Goal: Task Accomplishment & Management: Complete application form

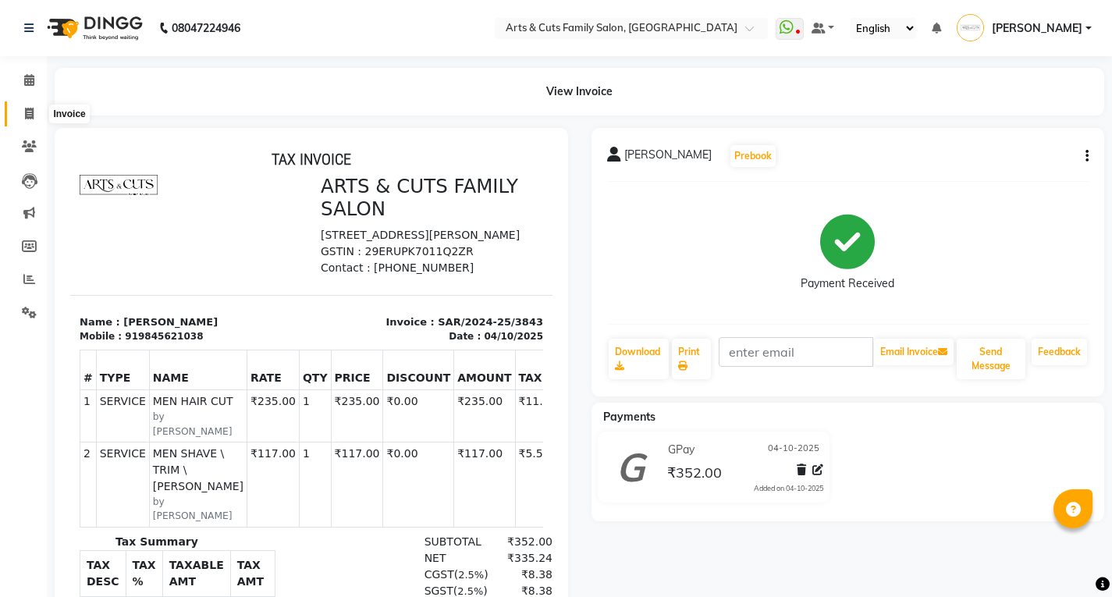
click at [37, 112] on span at bounding box center [29, 114] width 27 height 18
select select "service"
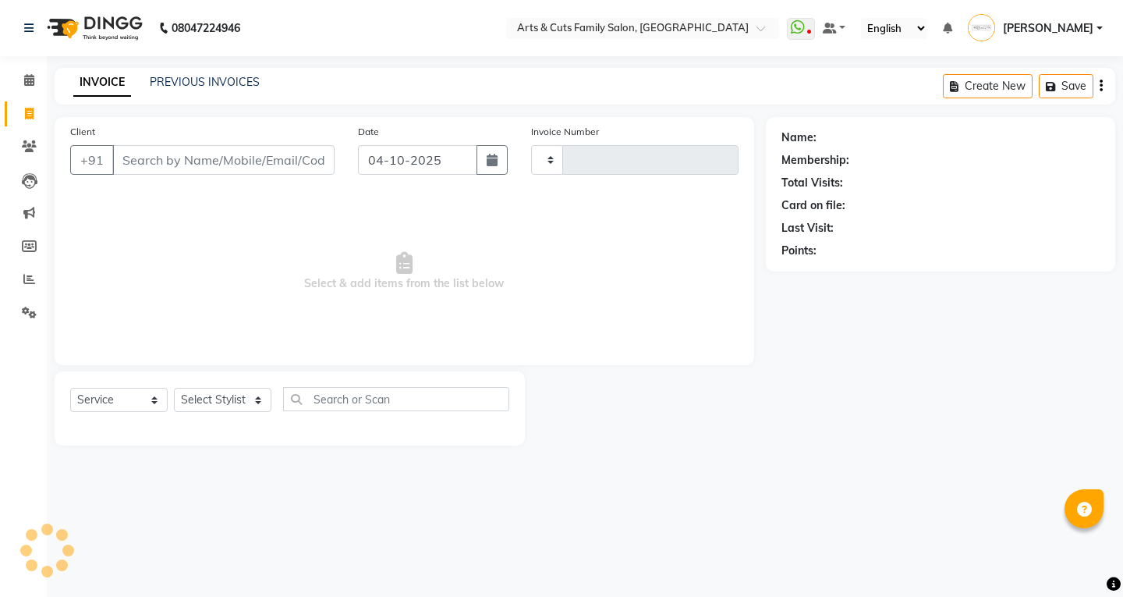
click at [147, 160] on input "Client" at bounding box center [223, 160] width 222 height 30
type input "74"
type input "3844"
type input "748"
select select "7513"
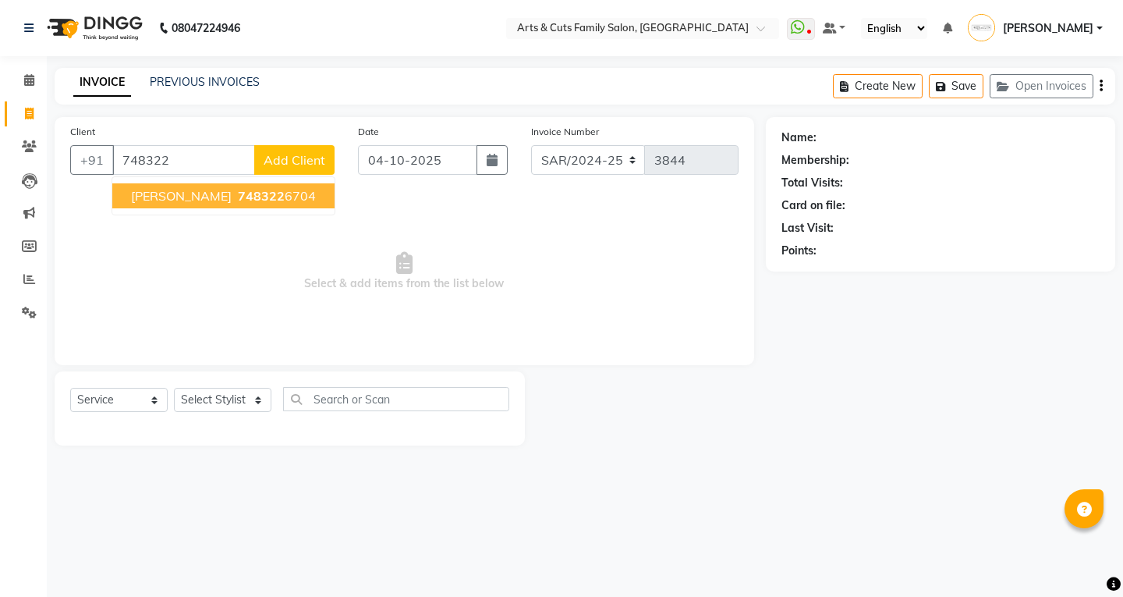
click at [153, 197] on span "[PERSON_NAME]" at bounding box center [181, 196] width 101 height 16
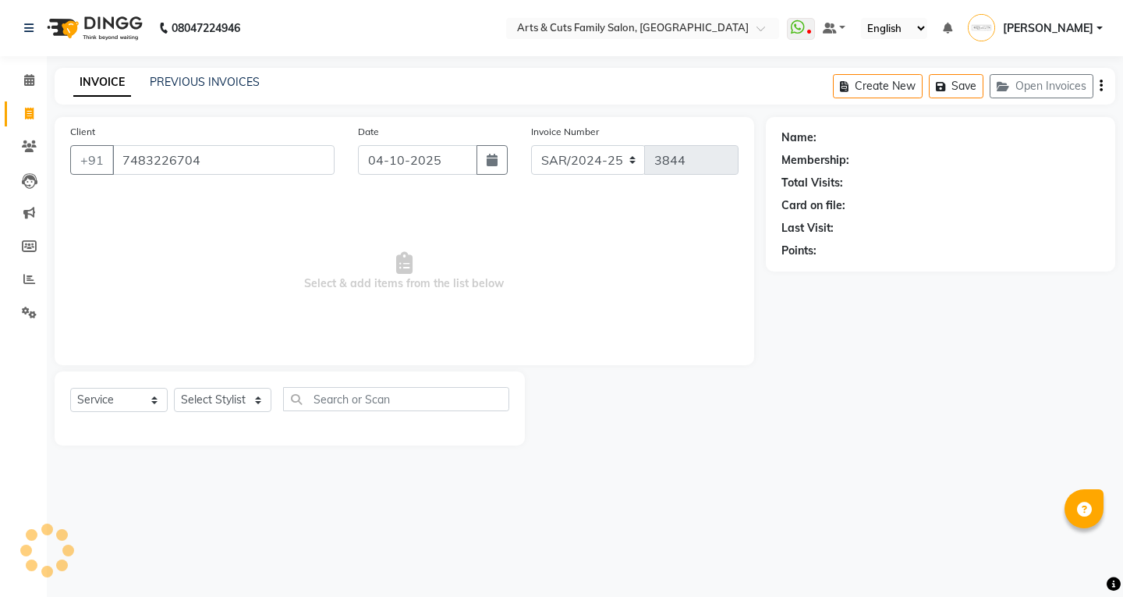
type input "7483226704"
click at [216, 394] on select "Select Stylist [PERSON_NAME] Anji Ashwini [PERSON_NAME] Kishore [PERSON_NAME] […" at bounding box center [223, 400] width 98 height 24
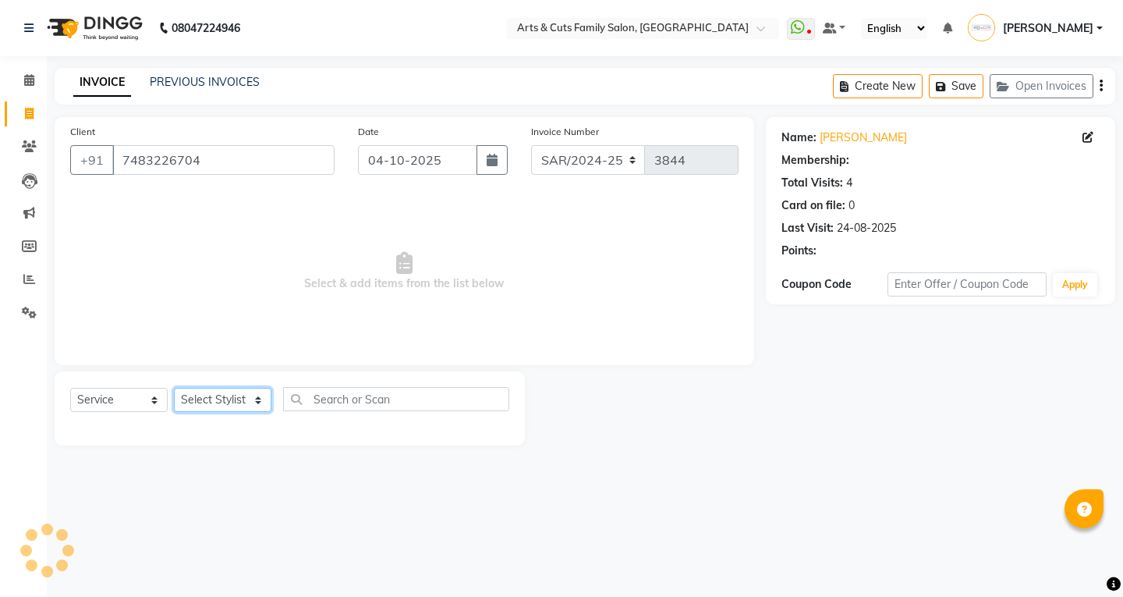
select select "64389"
click at [174, 388] on select "Select Stylist [PERSON_NAME] Anji Ashwini [PERSON_NAME] Kishore [PERSON_NAME] […" at bounding box center [223, 400] width 98 height 24
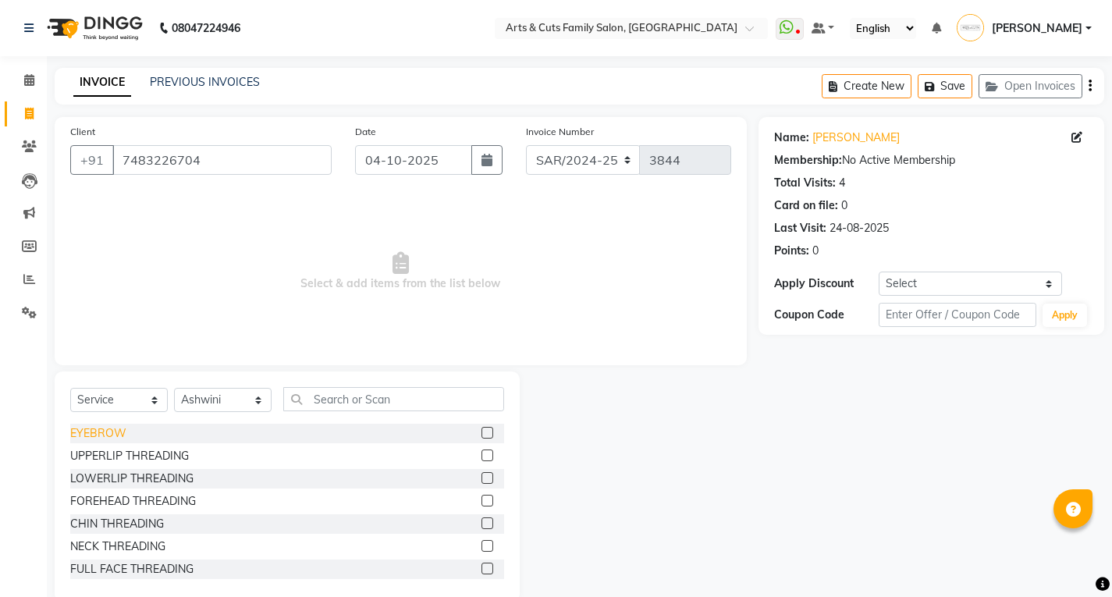
click at [96, 435] on div "EYEBROW" at bounding box center [98, 433] width 56 height 16
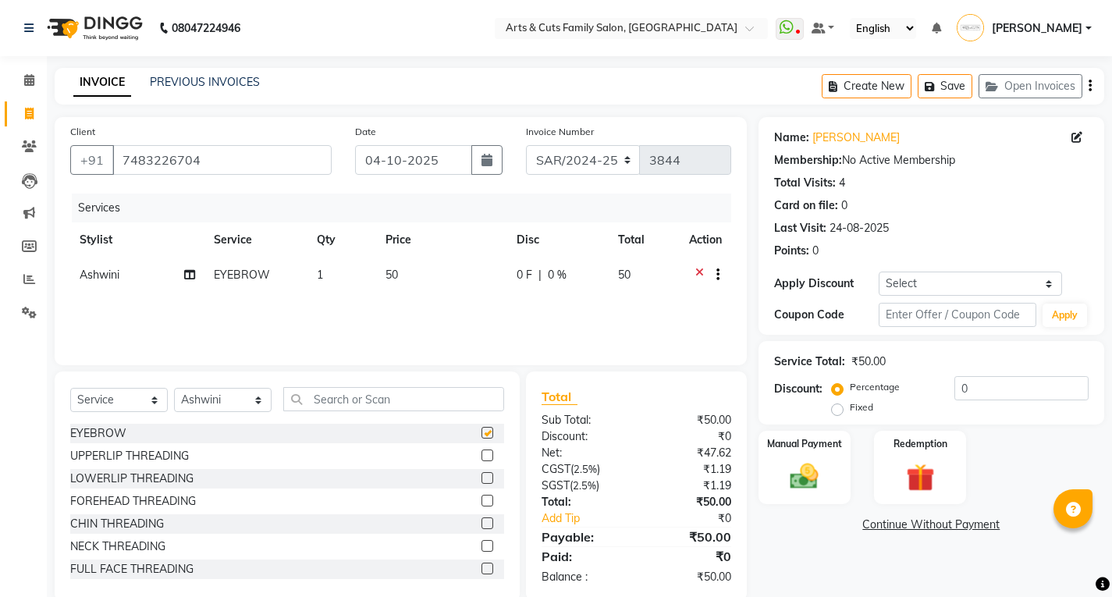
checkbox input "false"
click at [799, 470] on img at bounding box center [804, 477] width 48 height 34
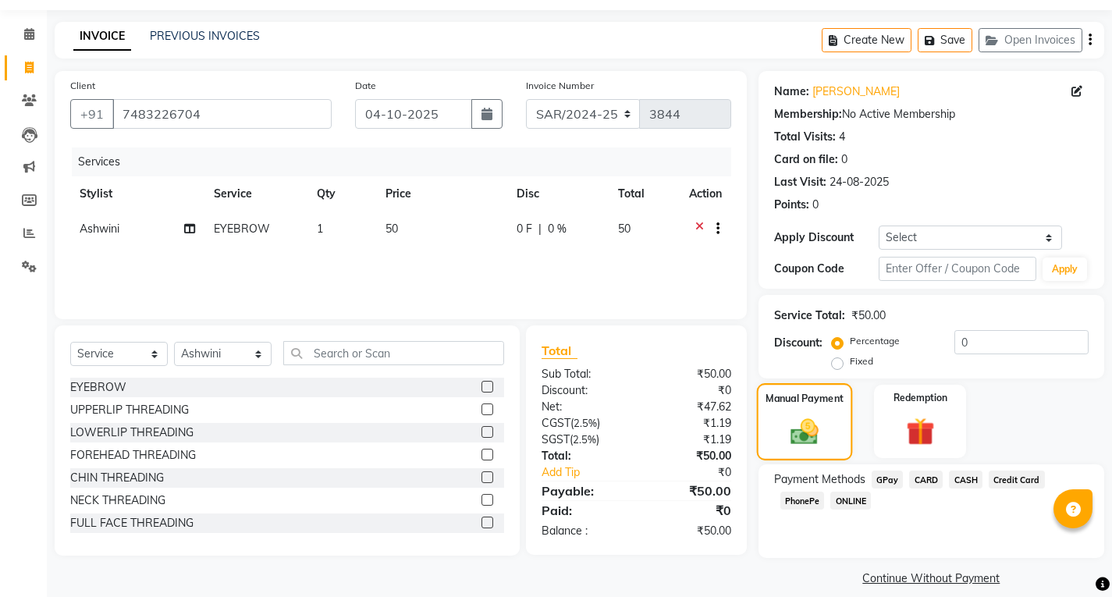
scroll to position [62, 0]
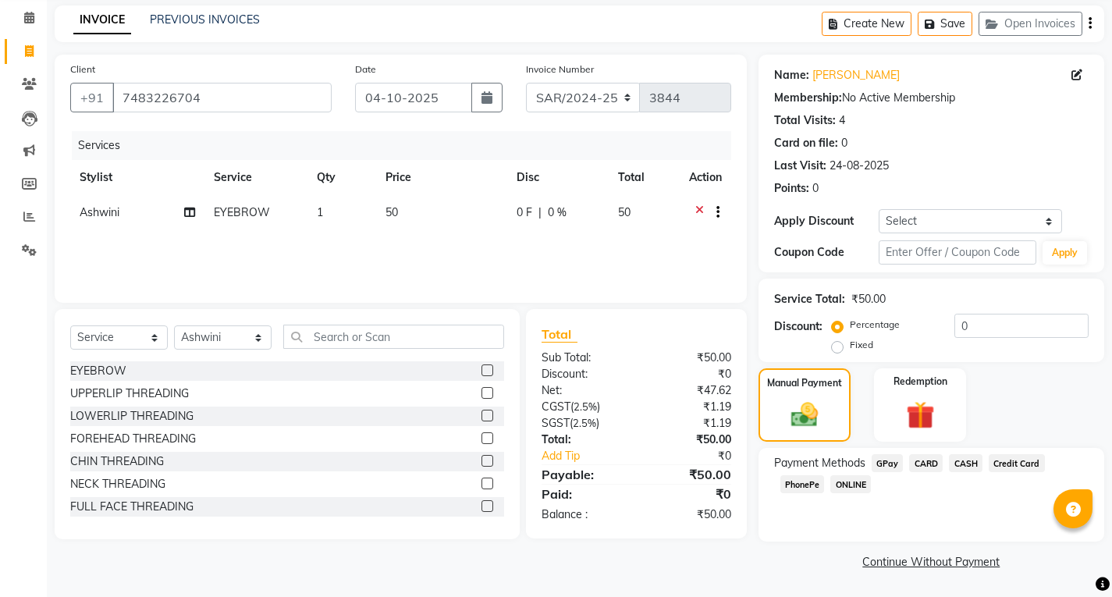
click at [850, 484] on span "ONLINE" at bounding box center [850, 484] width 41 height 18
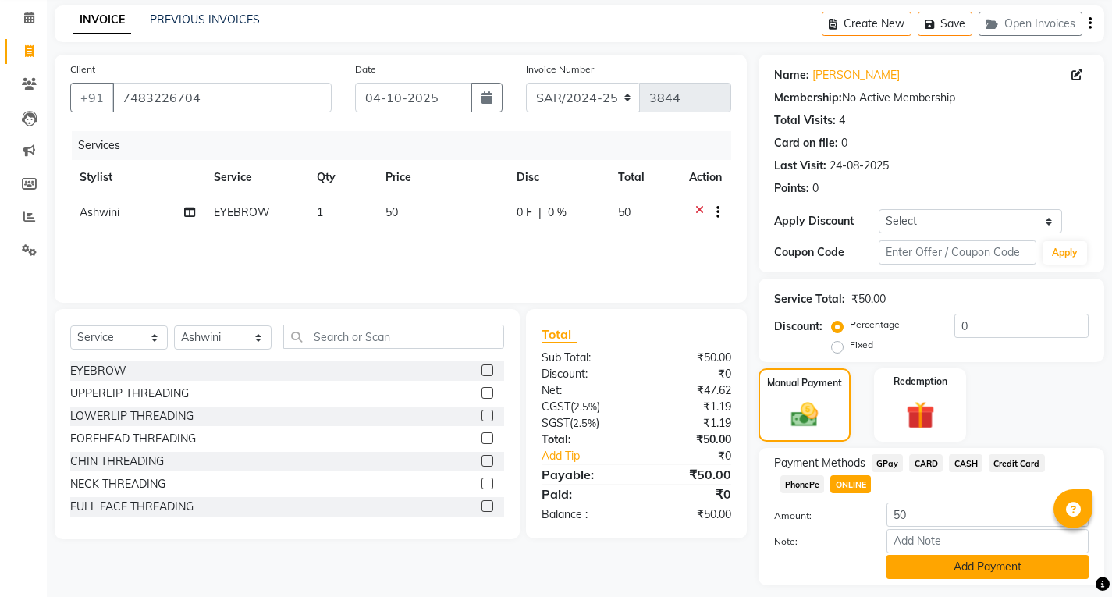
click at [946, 570] on button "Add Payment" at bounding box center [987, 567] width 202 height 24
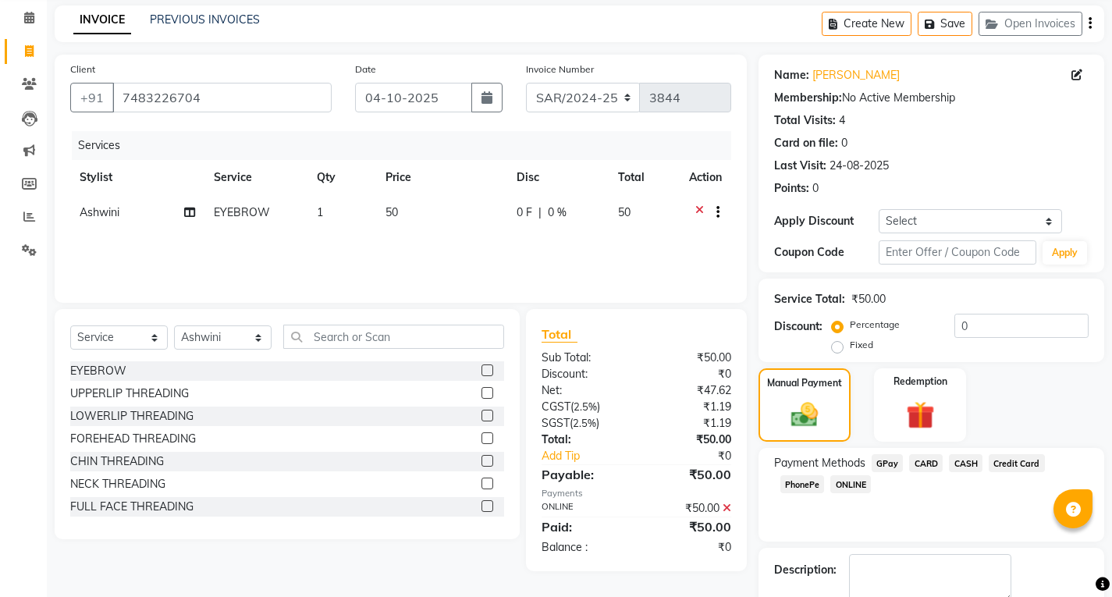
scroll to position [151, 0]
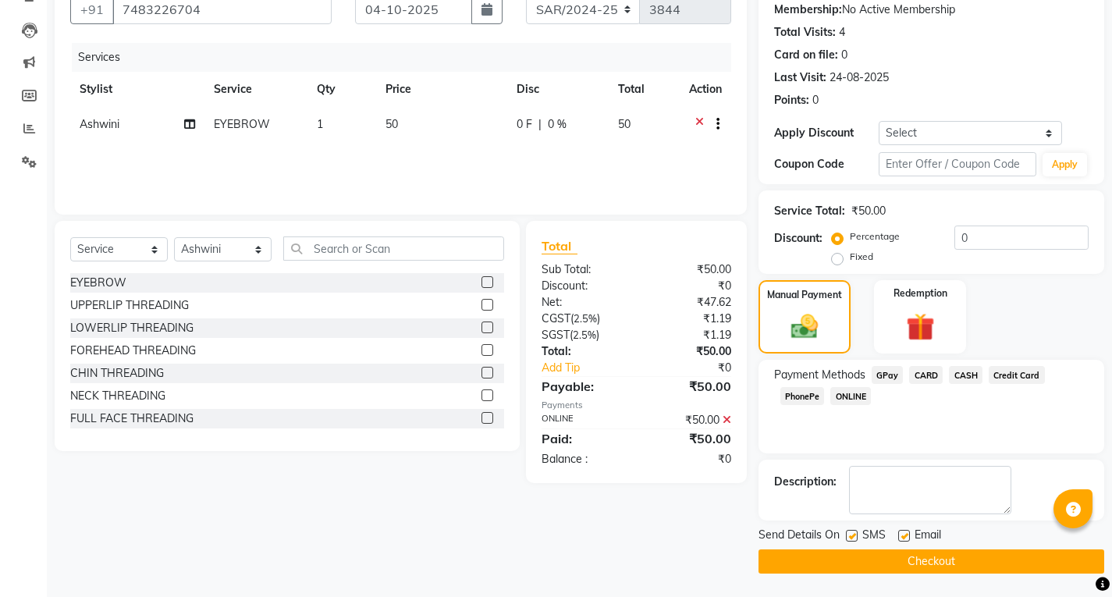
click at [904, 534] on label at bounding box center [904, 536] width 12 height 12
click at [904, 534] on input "checkbox" at bounding box center [903, 536] width 10 height 10
checkbox input "false"
click at [903, 562] on button "Checkout" at bounding box center [931, 561] width 346 height 24
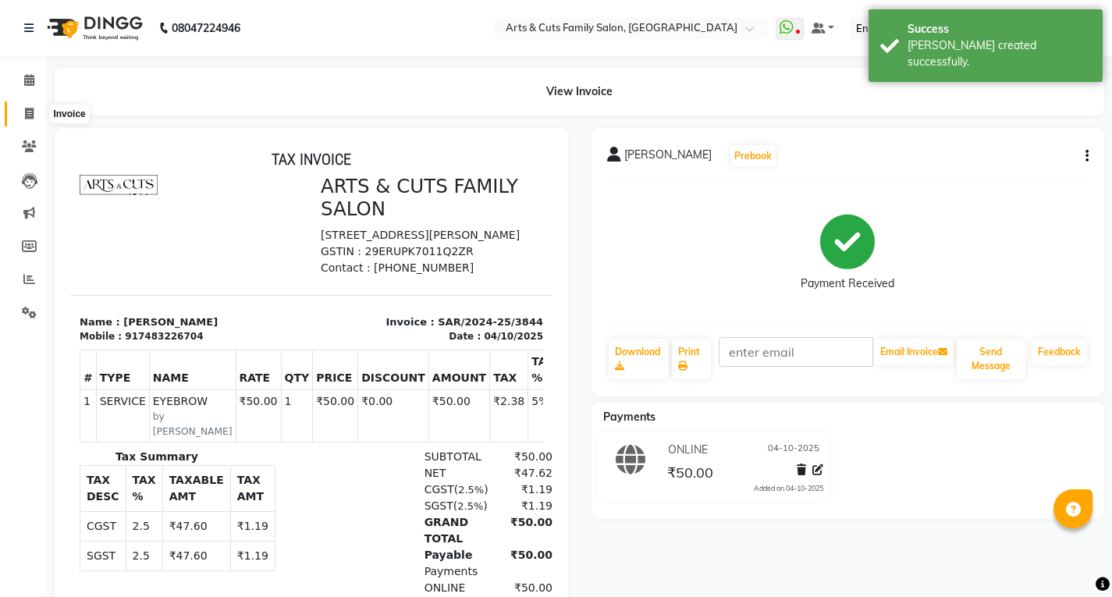
drag, startPoint x: 23, startPoint y: 114, endPoint x: 31, endPoint y: 116, distance: 8.9
click at [23, 114] on span at bounding box center [29, 114] width 27 height 18
select select "service"
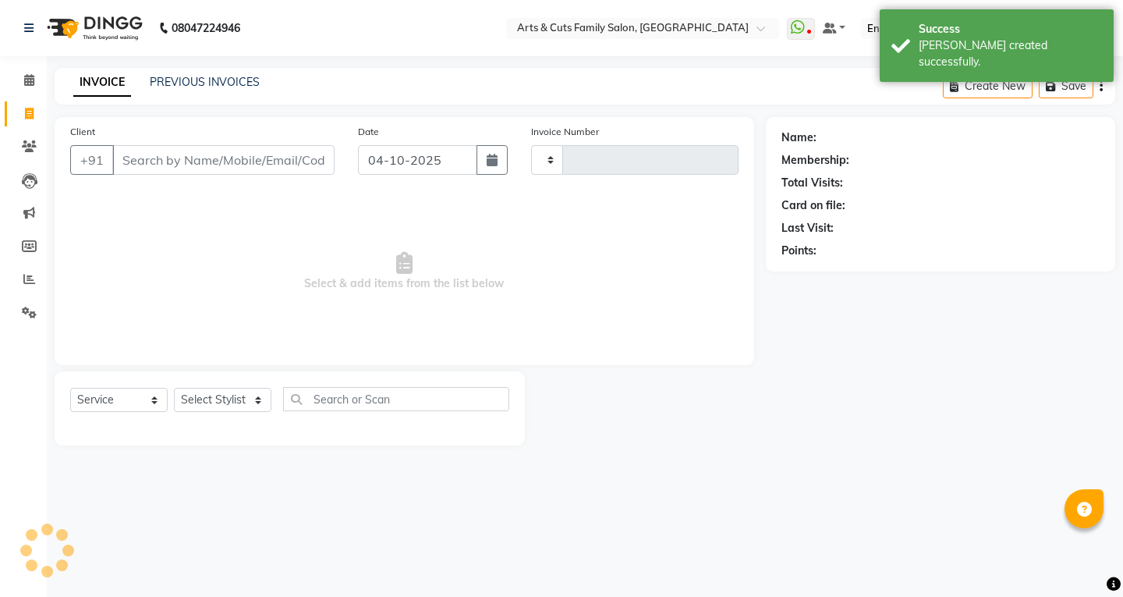
type input "3845"
select select "7513"
click at [196, 151] on input "Client" at bounding box center [223, 160] width 222 height 30
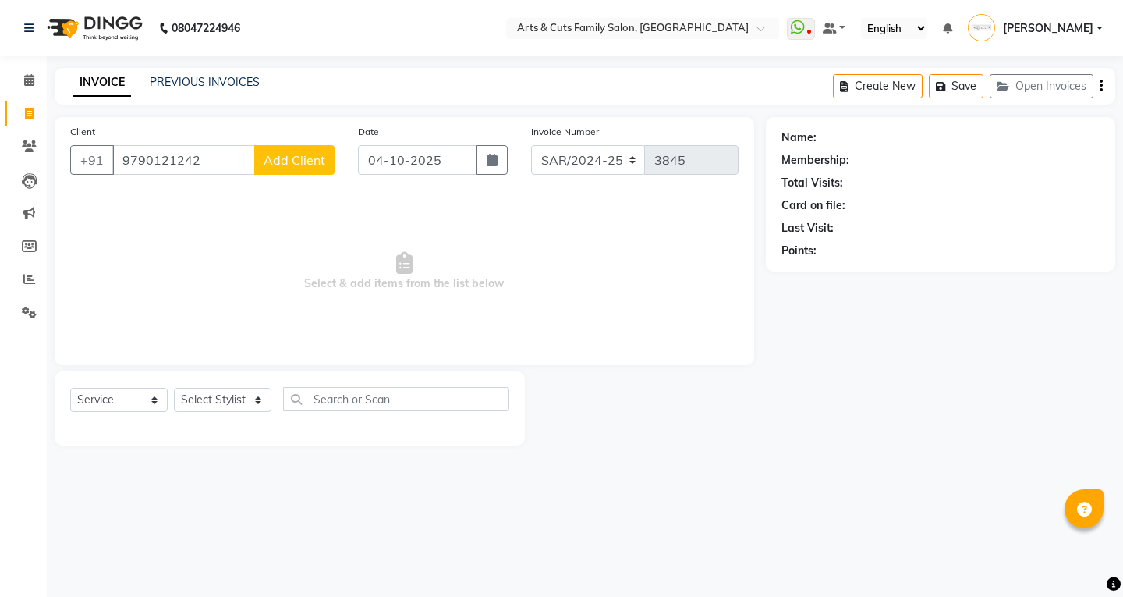
type input "9790121242"
click at [293, 169] on button "Add Client" at bounding box center [294, 160] width 80 height 30
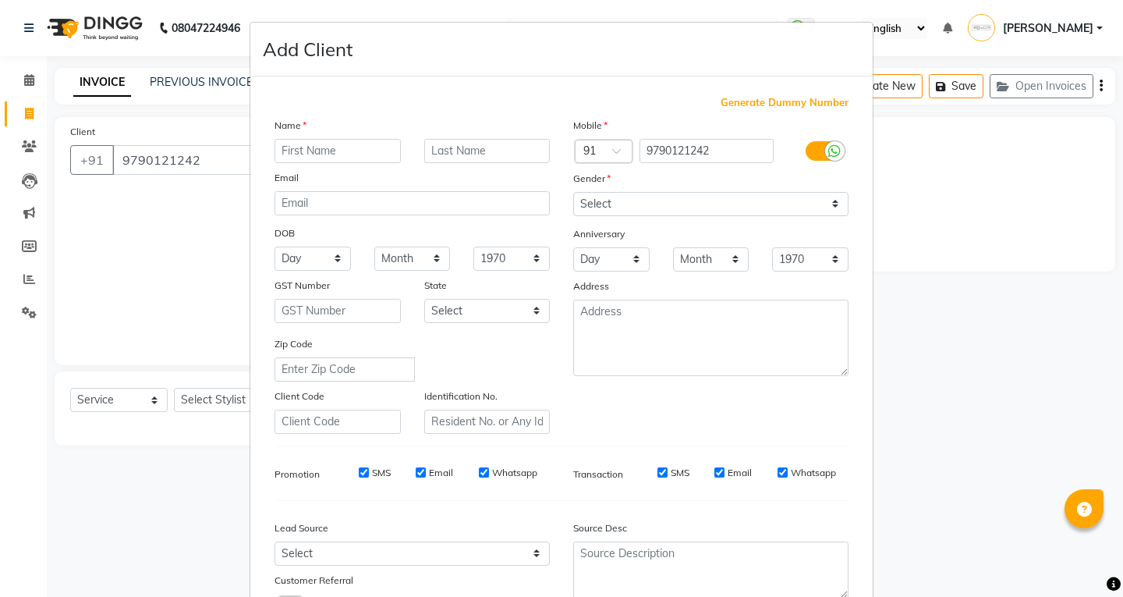
click at [289, 147] on input "text" at bounding box center [338, 151] width 126 height 24
type input "Abhi"
click at [460, 149] on input "text" at bounding box center [487, 151] width 126 height 24
type input "sarjapur"
click at [599, 208] on select "Select [DEMOGRAPHIC_DATA] [DEMOGRAPHIC_DATA] Other Prefer Not To Say" at bounding box center [710, 204] width 275 height 24
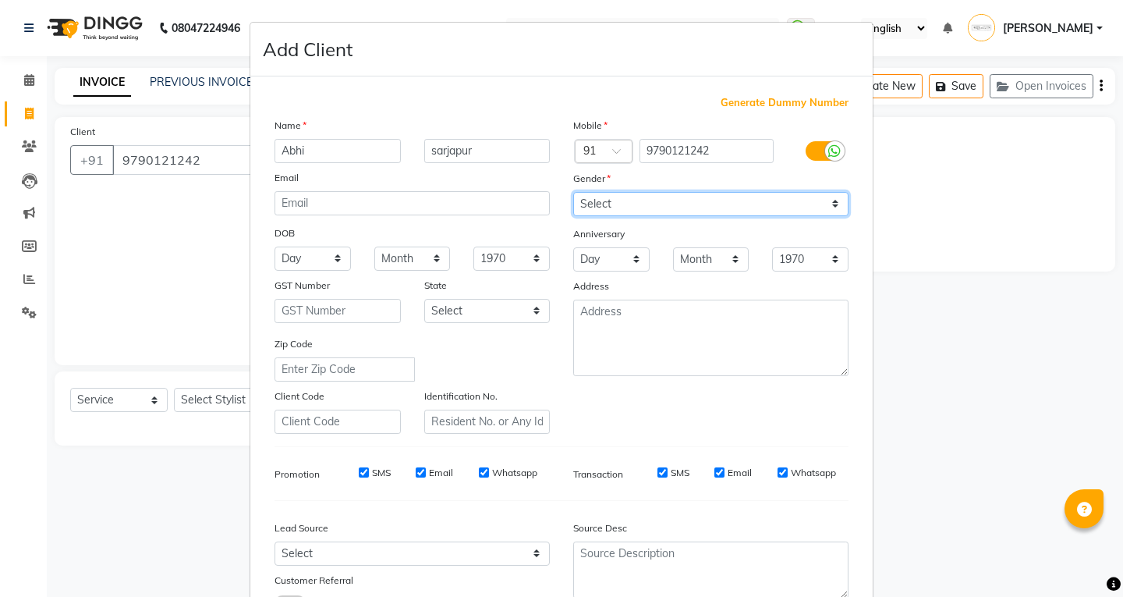
click at [573, 192] on select "Select [DEMOGRAPHIC_DATA] [DEMOGRAPHIC_DATA] Other Prefer Not To Say" at bounding box center [710, 204] width 275 height 24
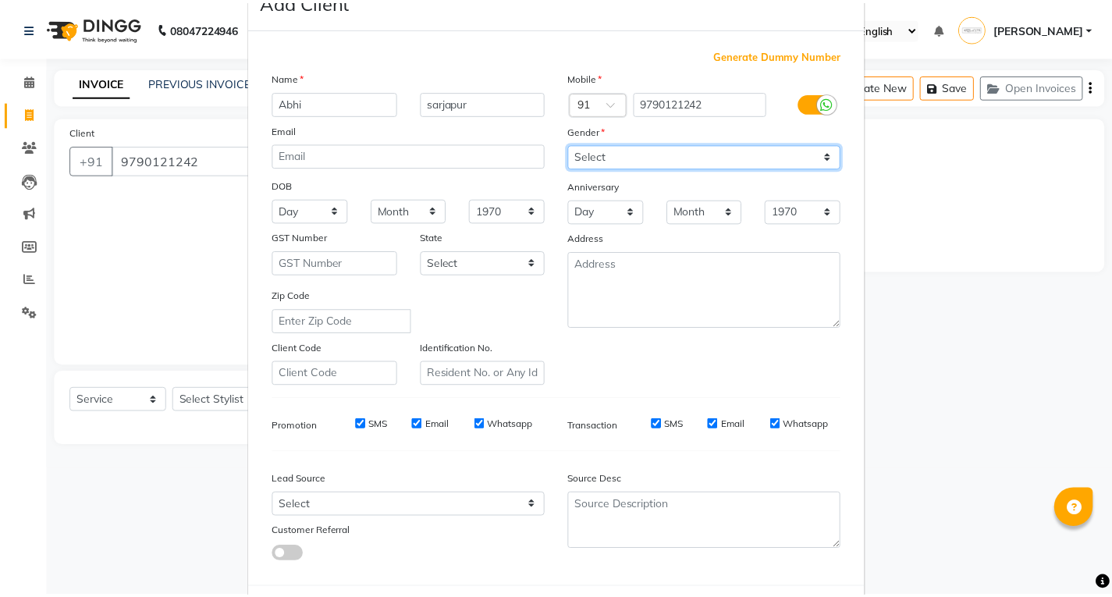
scroll to position [123, 0]
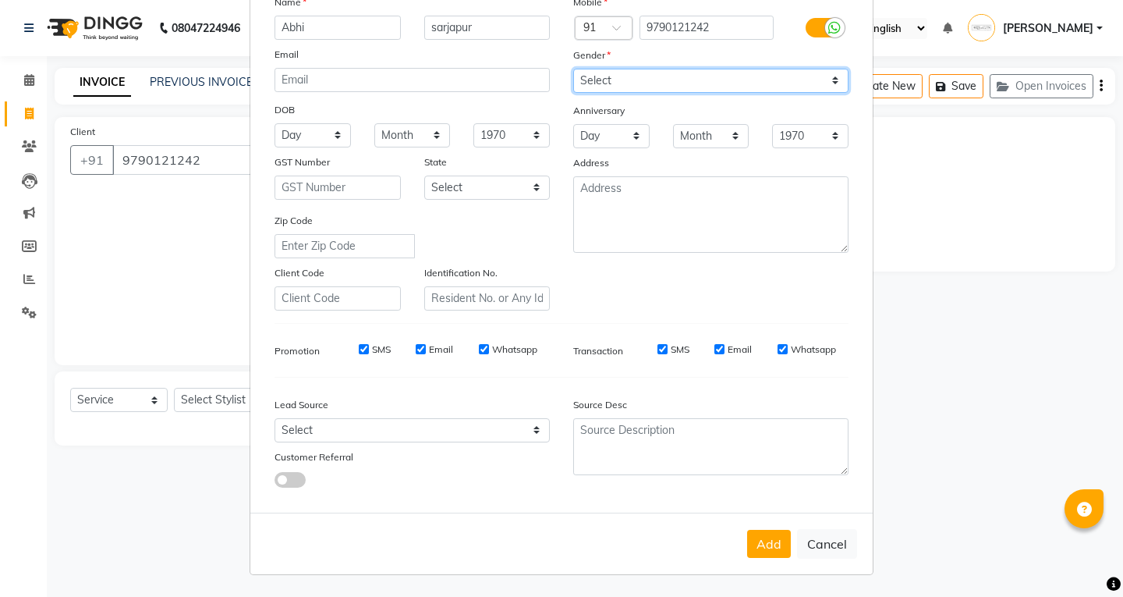
click at [591, 80] on select "Select [DEMOGRAPHIC_DATA] [DEMOGRAPHIC_DATA] Other Prefer Not To Say" at bounding box center [710, 81] width 275 height 24
select select "[DEMOGRAPHIC_DATA]"
click at [573, 69] on select "Select [DEMOGRAPHIC_DATA] [DEMOGRAPHIC_DATA] Other Prefer Not To Say" at bounding box center [710, 81] width 275 height 24
click at [755, 547] on button "Add" at bounding box center [769, 544] width 44 height 28
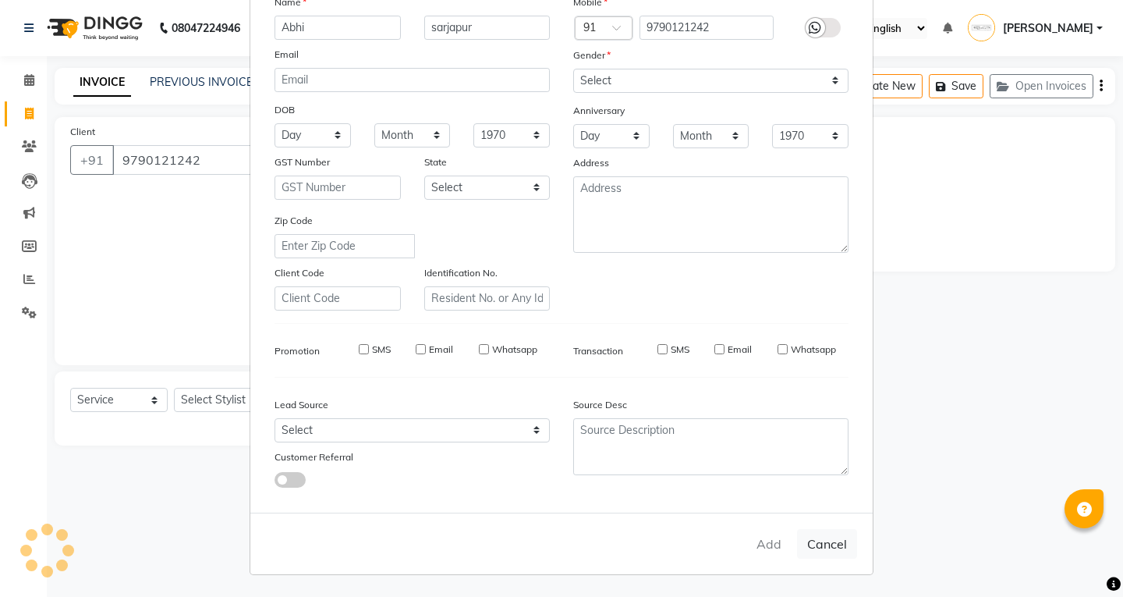
select select
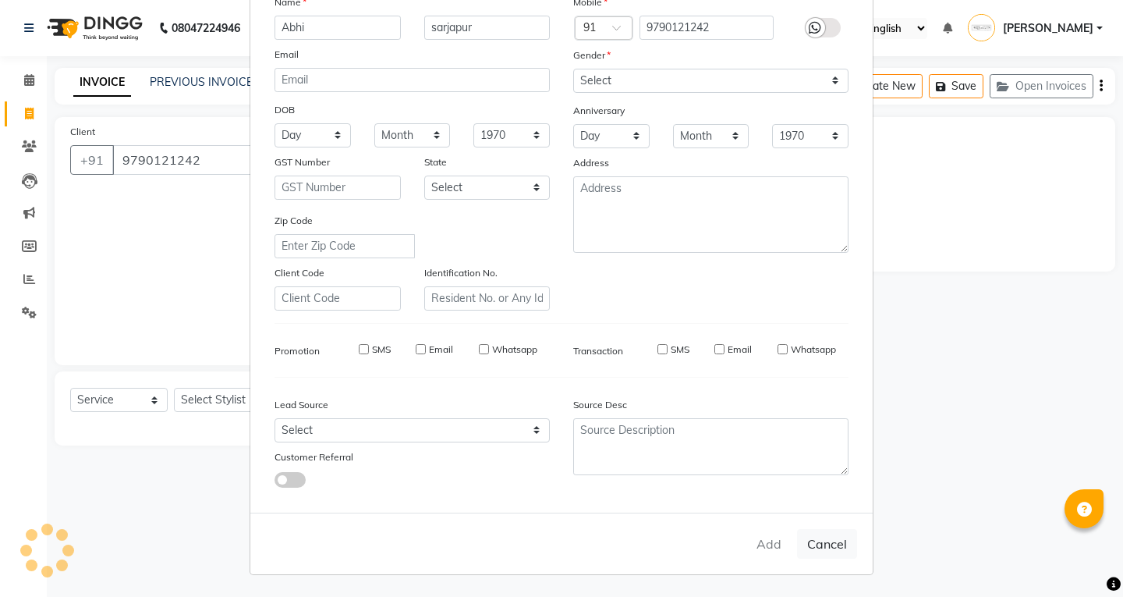
select select
checkbox input "false"
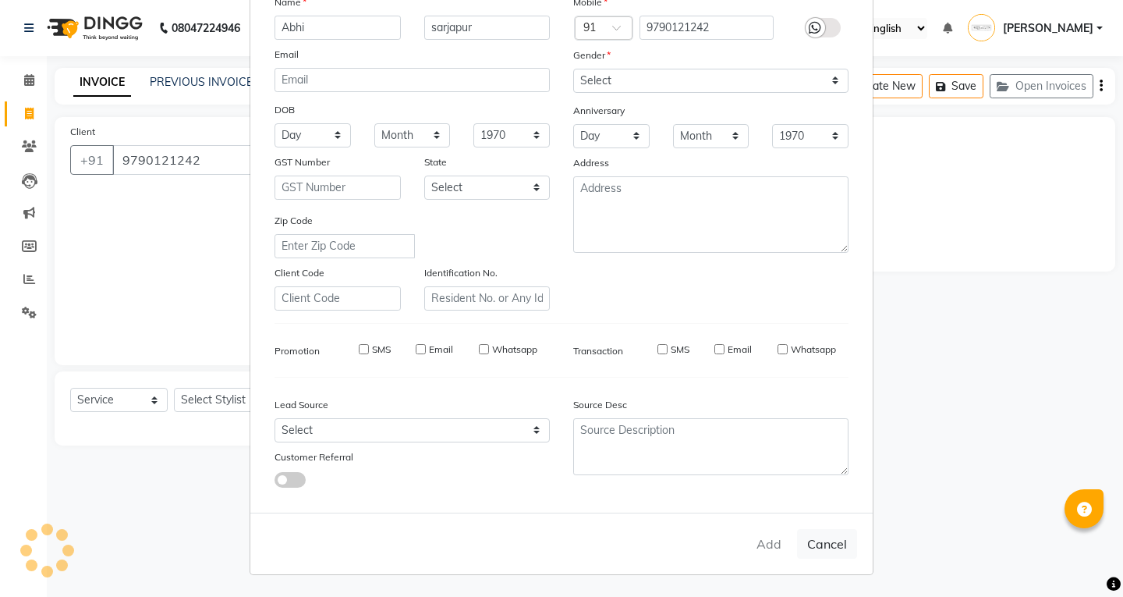
checkbox input "false"
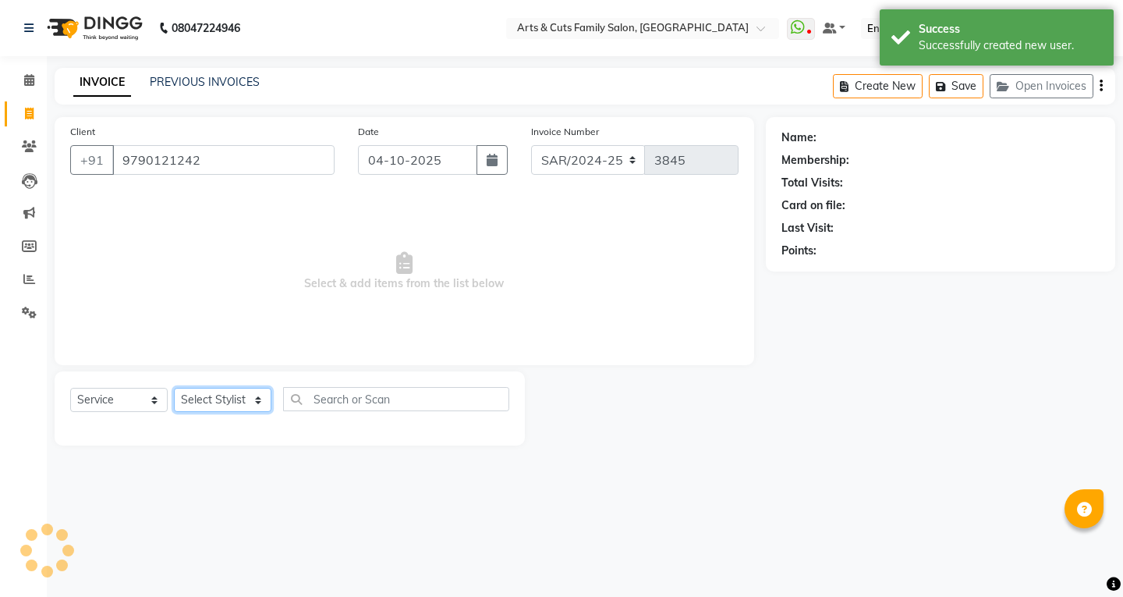
click at [242, 400] on select "Select Stylist [PERSON_NAME] Anji Ashwini [PERSON_NAME] Kishore [PERSON_NAME] […" at bounding box center [223, 400] width 98 height 24
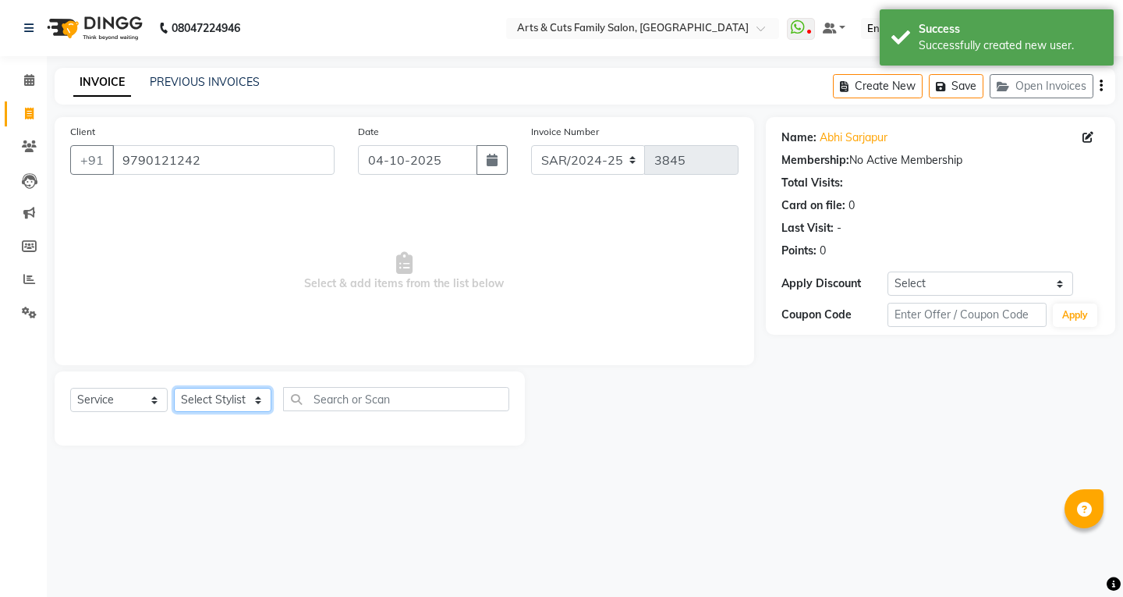
select select "66025"
click at [174, 388] on select "Select Stylist [PERSON_NAME] Anji Ashwini [PERSON_NAME] Kishore [PERSON_NAME] […" at bounding box center [223, 400] width 98 height 24
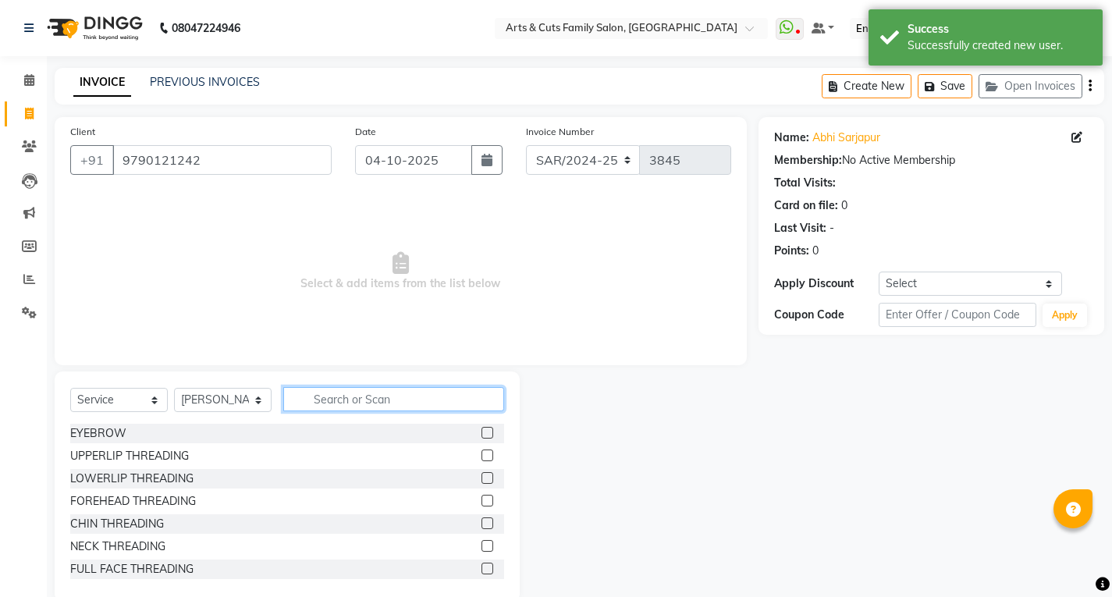
click at [357, 392] on input "text" at bounding box center [393, 399] width 221 height 24
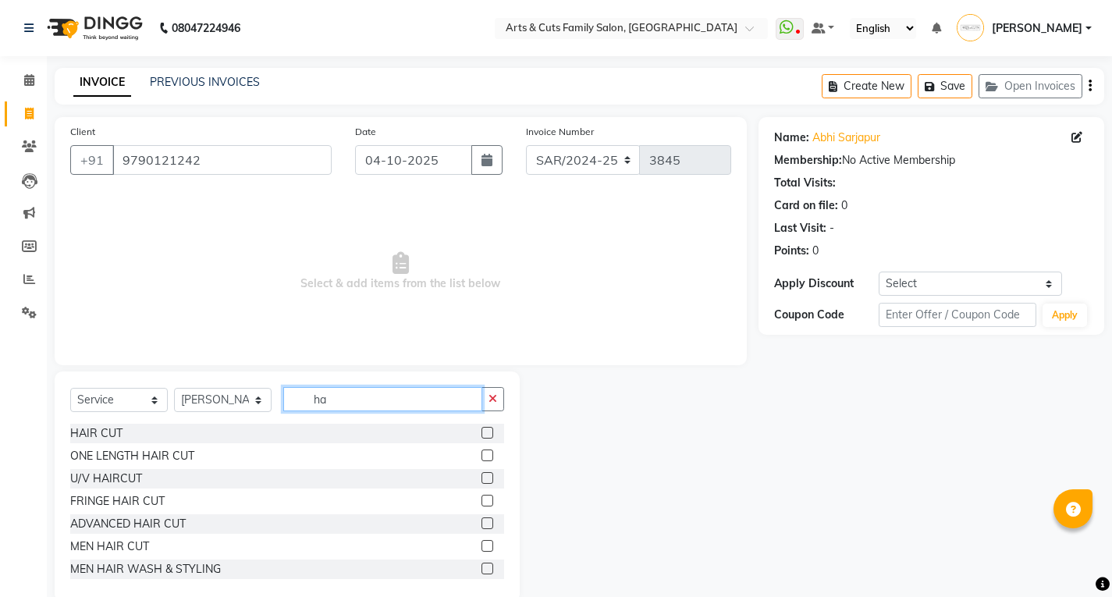
type input "h"
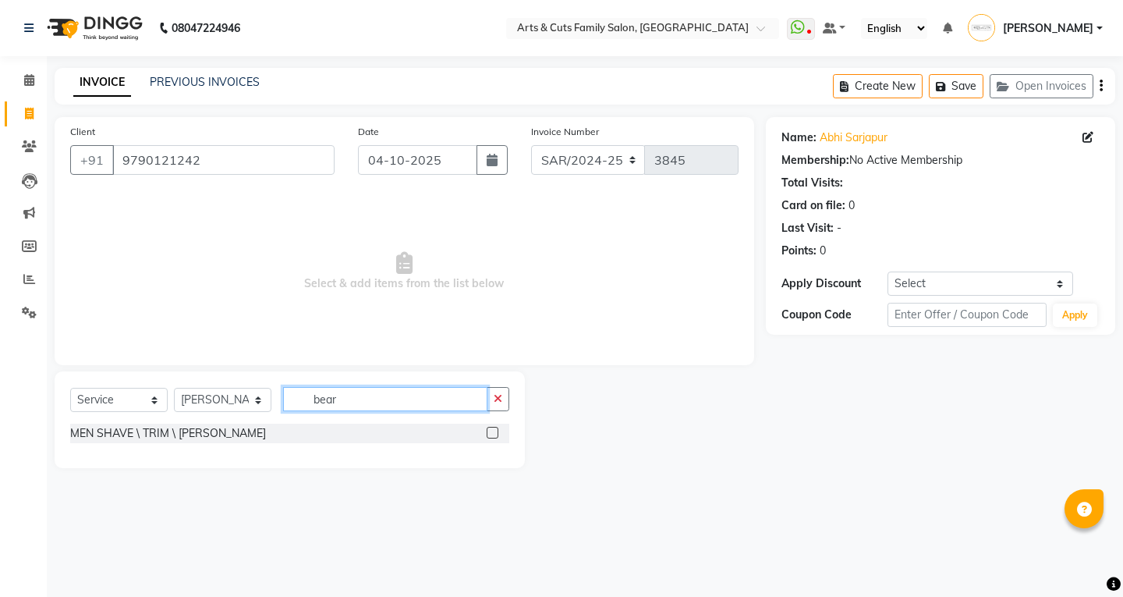
type input "bear"
click at [227, 435] on div "MEN SHAVE \ TRIM \ [PERSON_NAME]" at bounding box center [289, 434] width 439 height 20
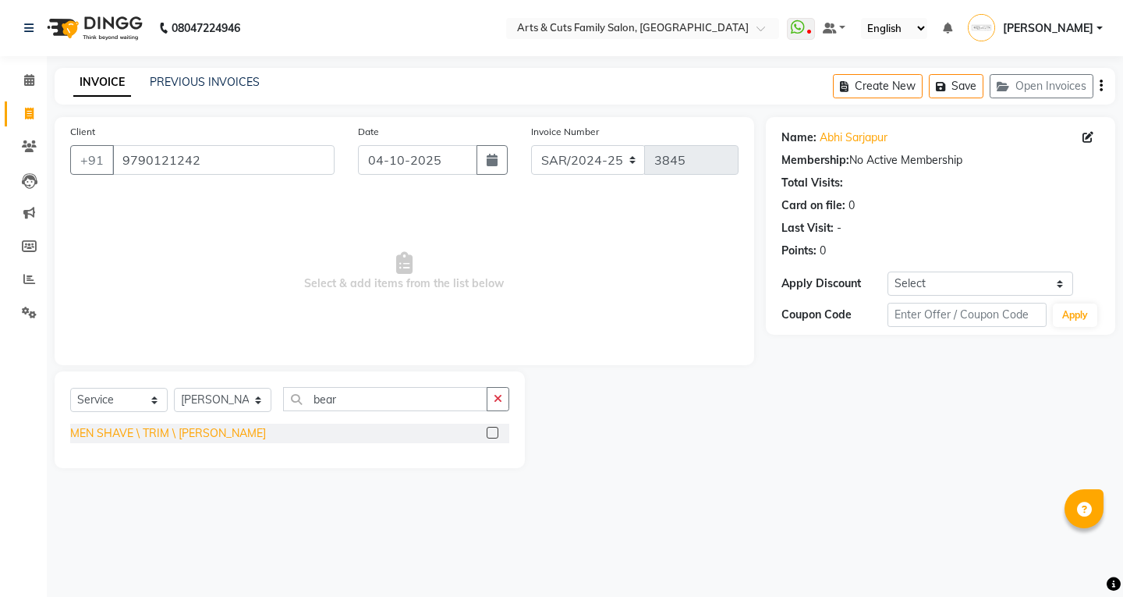
click at [197, 431] on div "MEN SHAVE \ TRIM \ [PERSON_NAME]" at bounding box center [168, 433] width 196 height 16
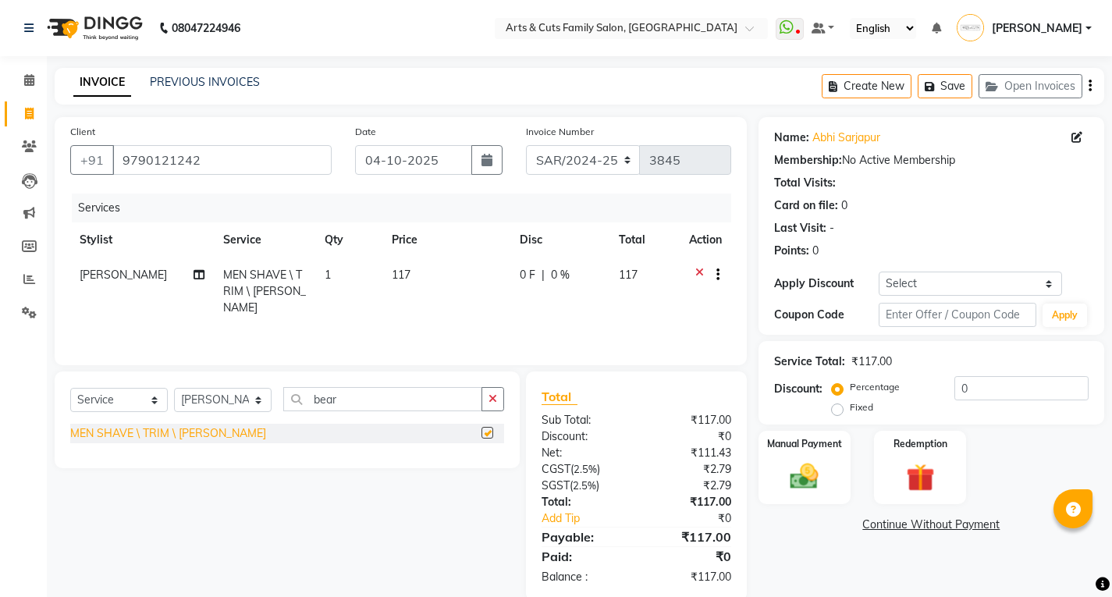
checkbox input "false"
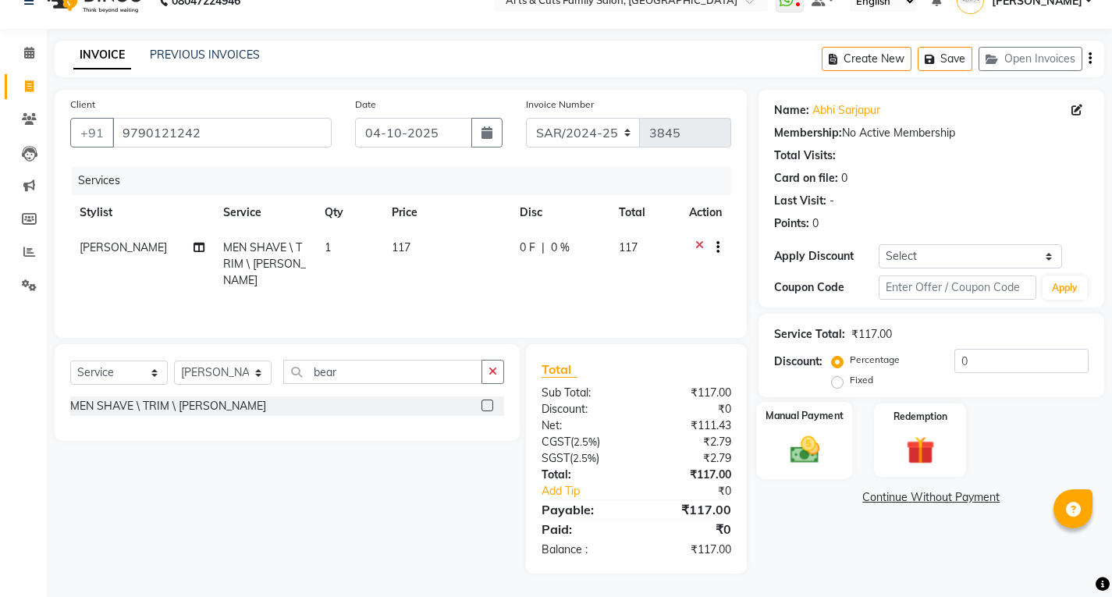
click at [806, 450] on img at bounding box center [804, 449] width 48 height 34
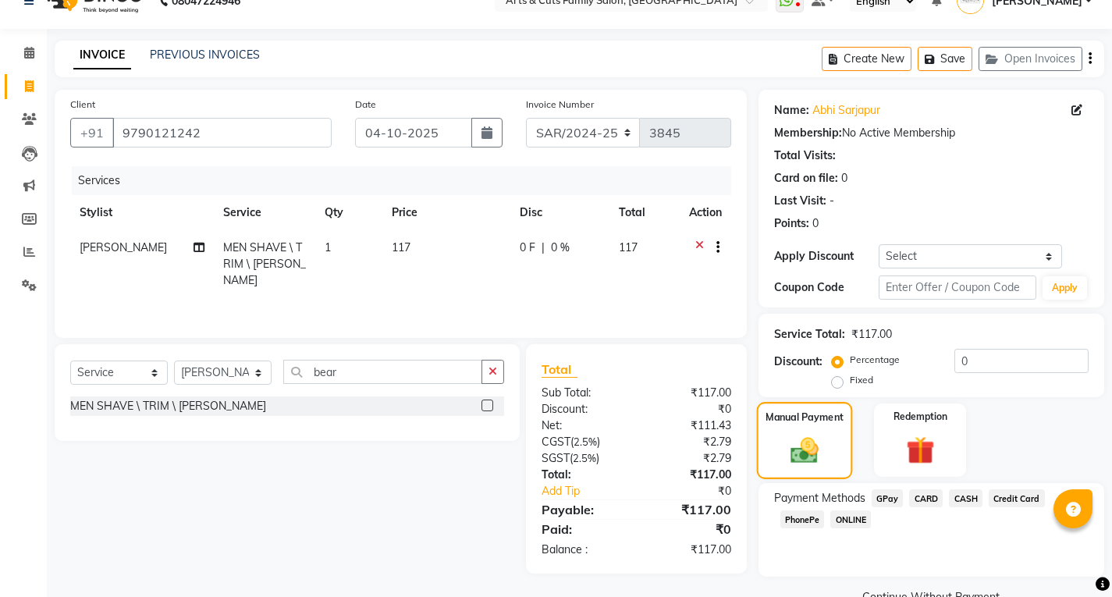
scroll to position [62, 0]
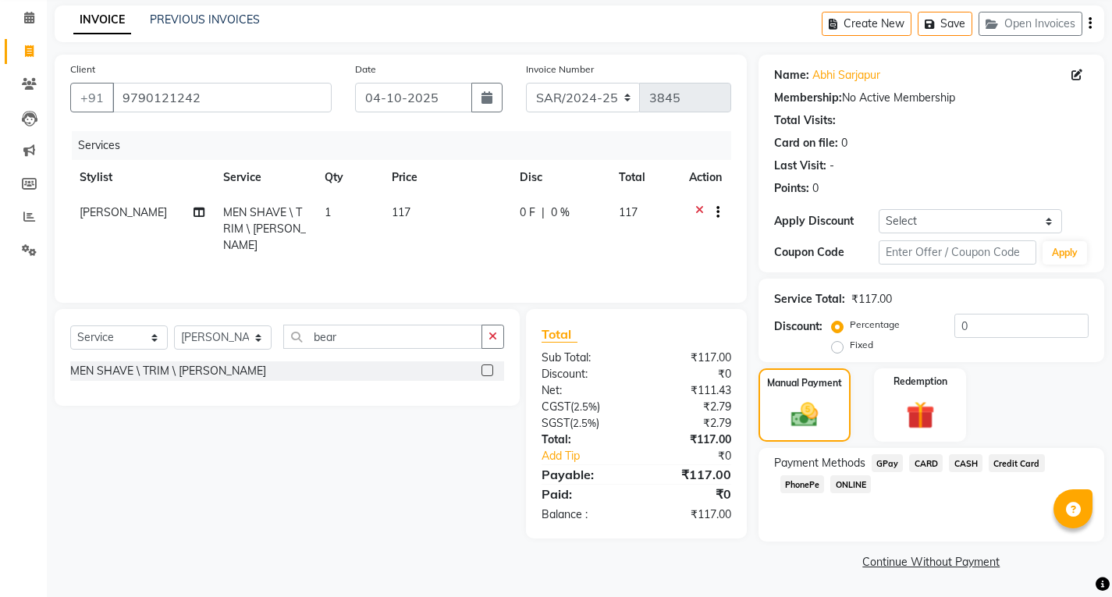
click at [853, 484] on span "ONLINE" at bounding box center [850, 484] width 41 height 18
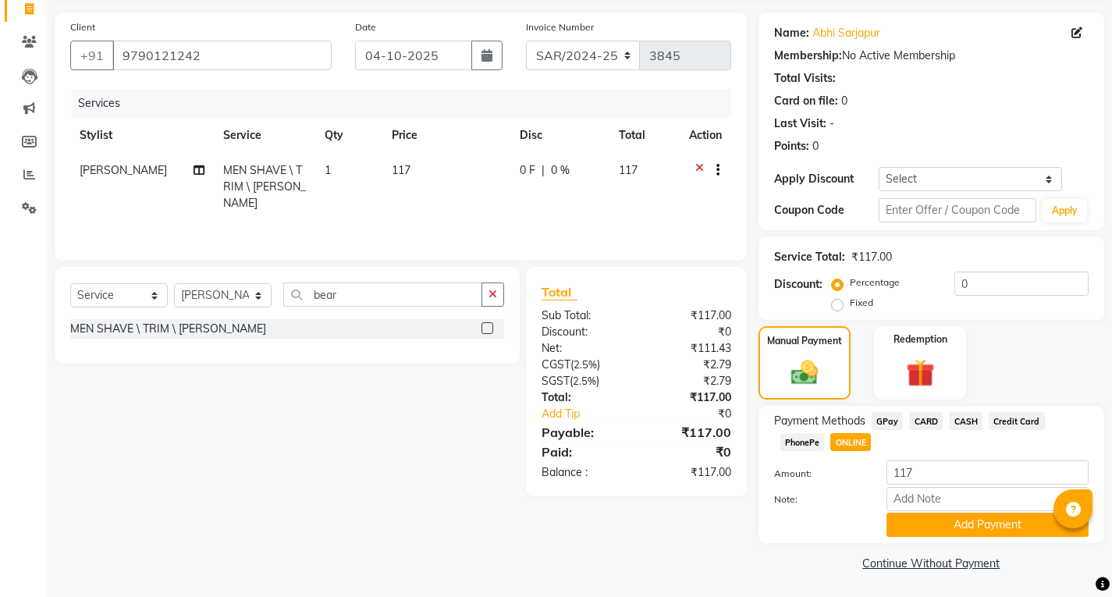
scroll to position [106, 0]
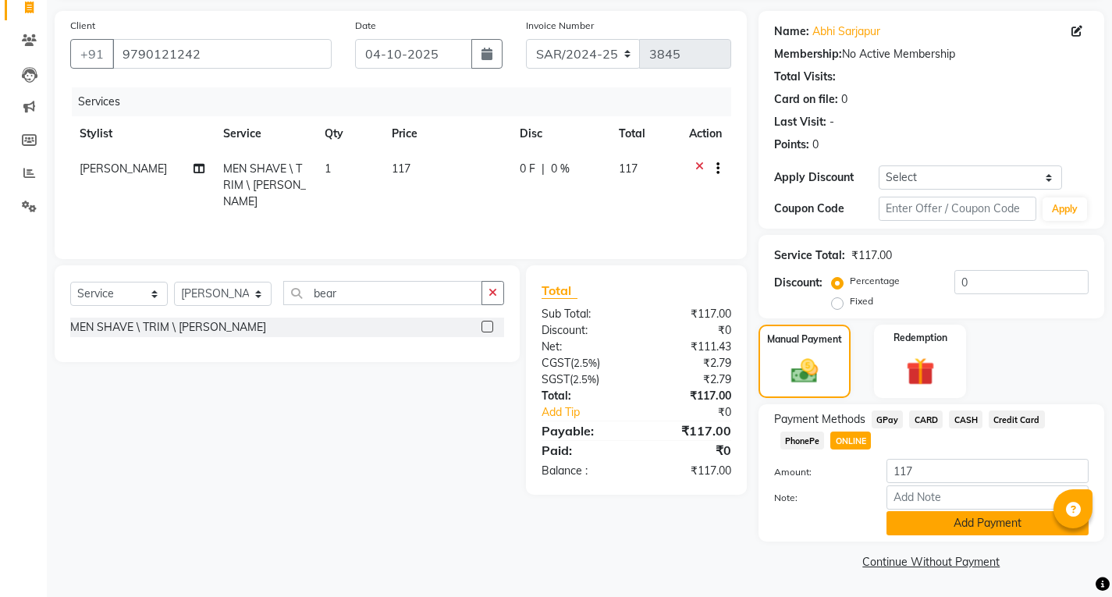
click at [934, 528] on button "Add Payment" at bounding box center [987, 523] width 202 height 24
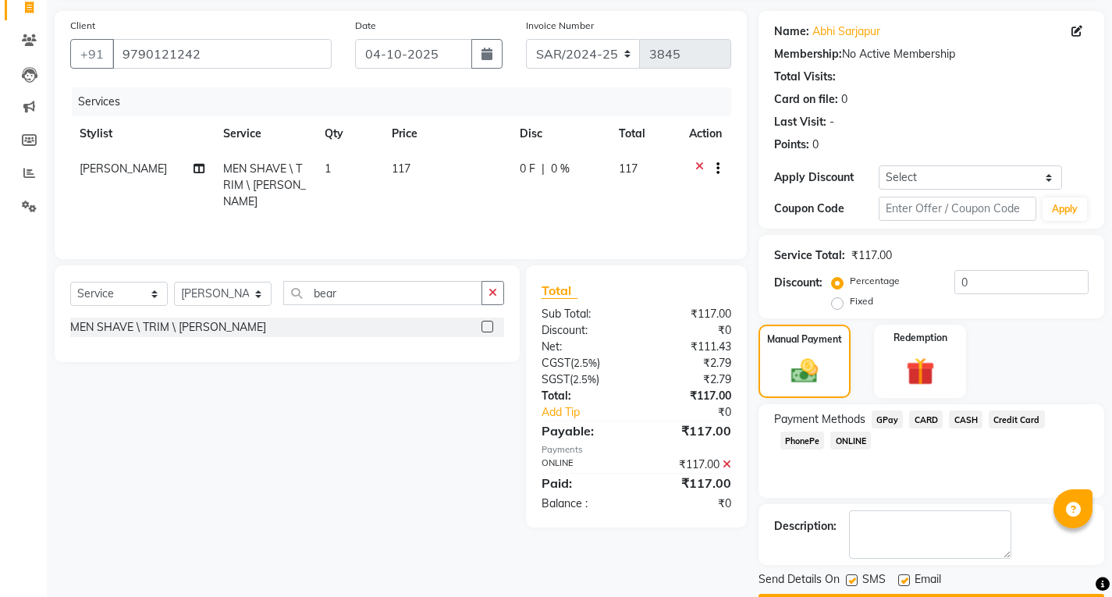
click at [907, 577] on label at bounding box center [904, 580] width 12 height 12
click at [907, 577] on input "checkbox" at bounding box center [903, 581] width 10 height 10
checkbox input "false"
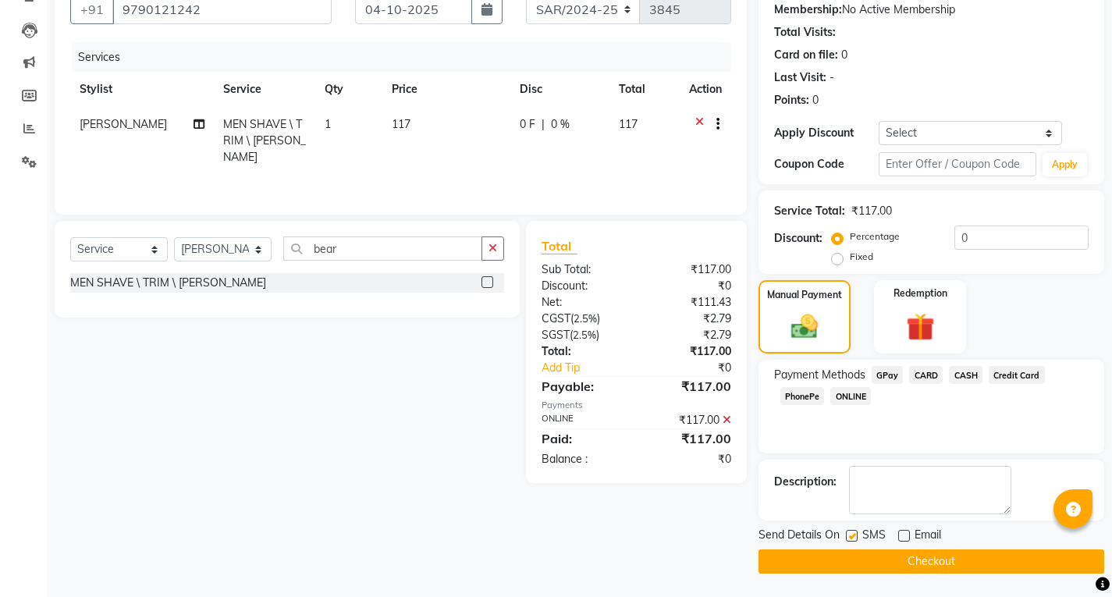
click at [917, 565] on button "Checkout" at bounding box center [931, 561] width 346 height 24
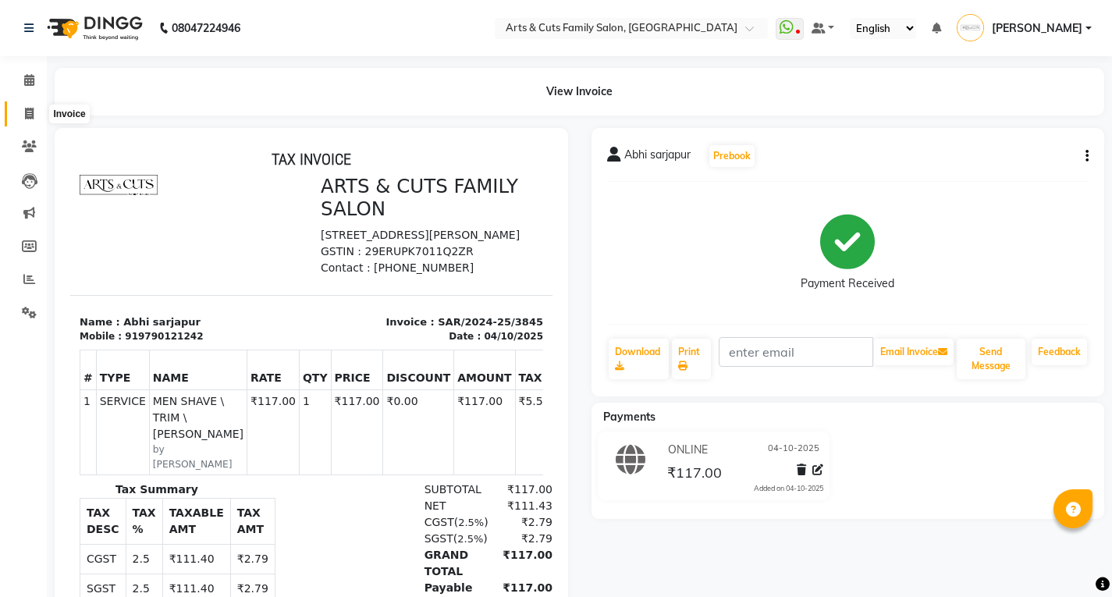
click at [30, 121] on span at bounding box center [29, 114] width 27 height 18
select select "service"
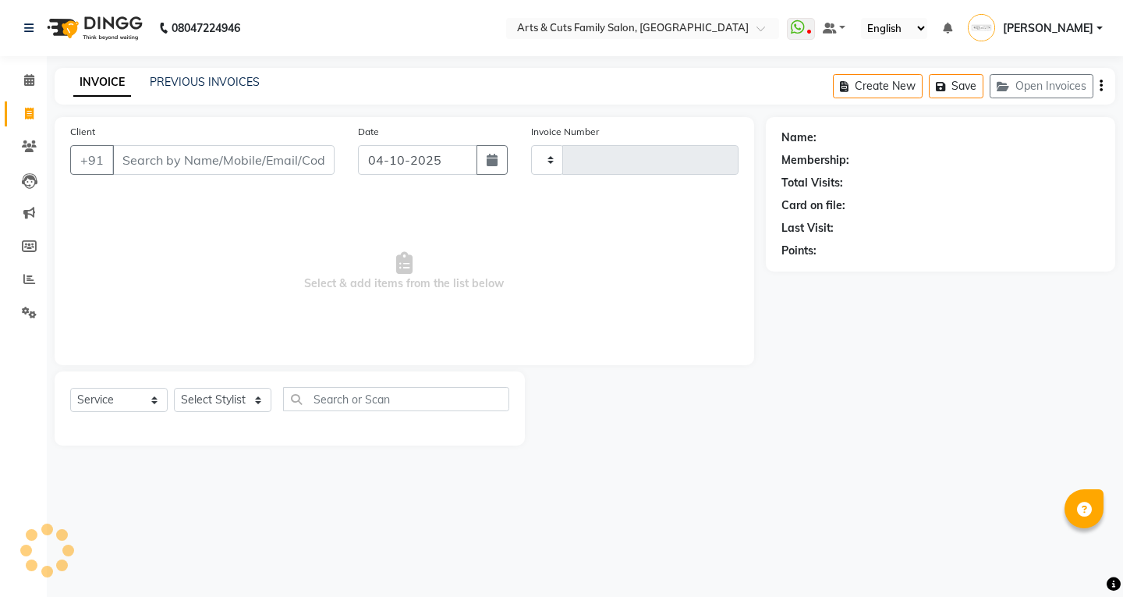
type input "3846"
select select "7513"
click at [171, 164] on input "Client" at bounding box center [223, 160] width 222 height 30
click at [172, 164] on input "Client" at bounding box center [223, 160] width 222 height 30
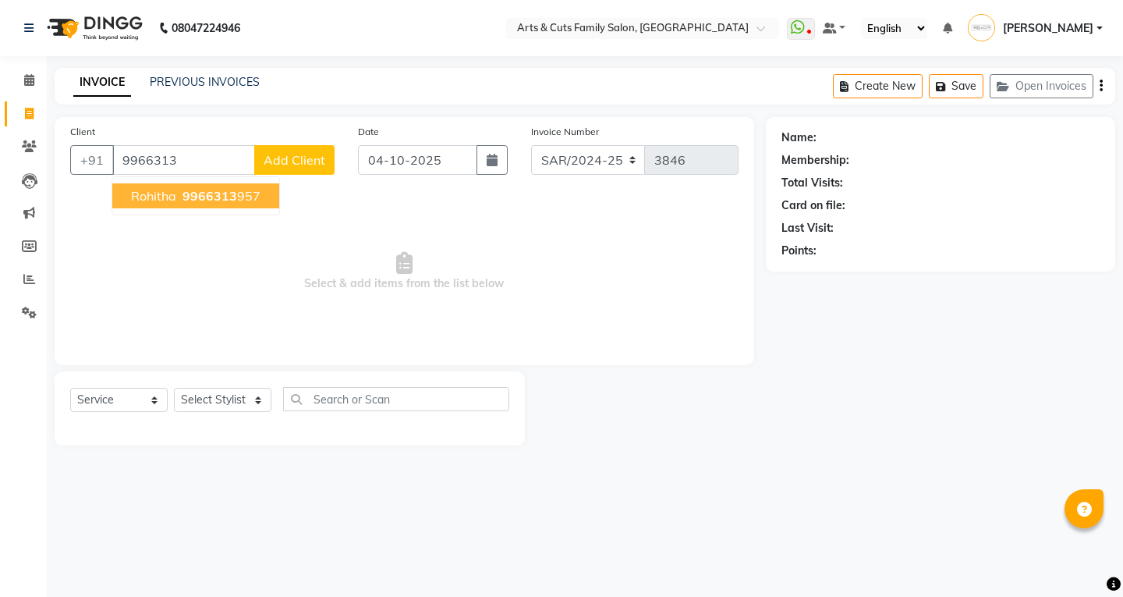
click at [183, 190] on span "9966313" at bounding box center [210, 196] width 55 height 16
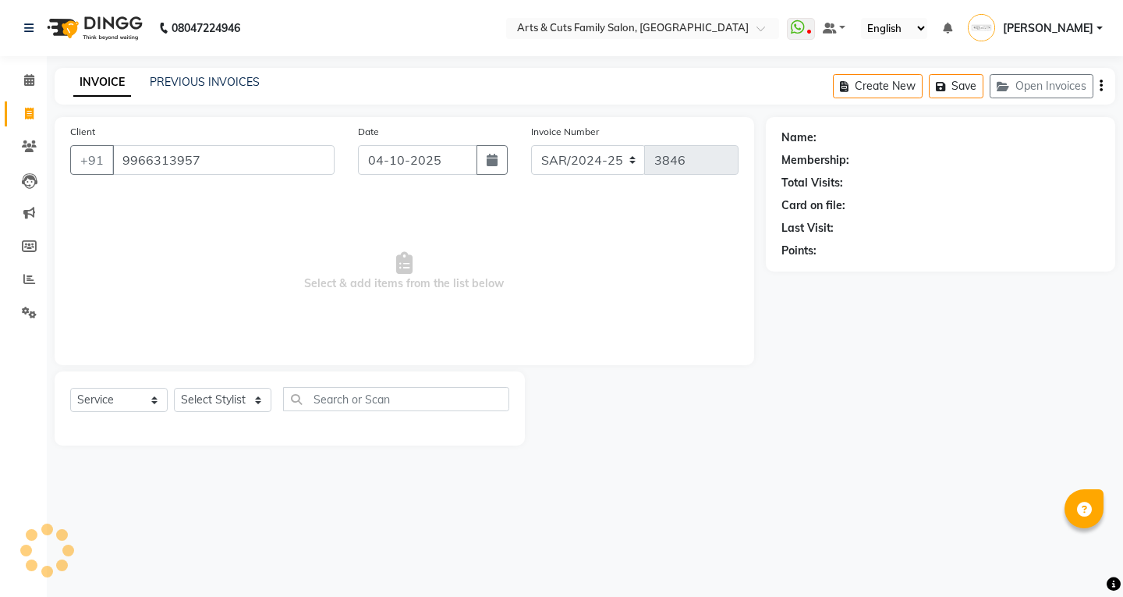
type input "9966313957"
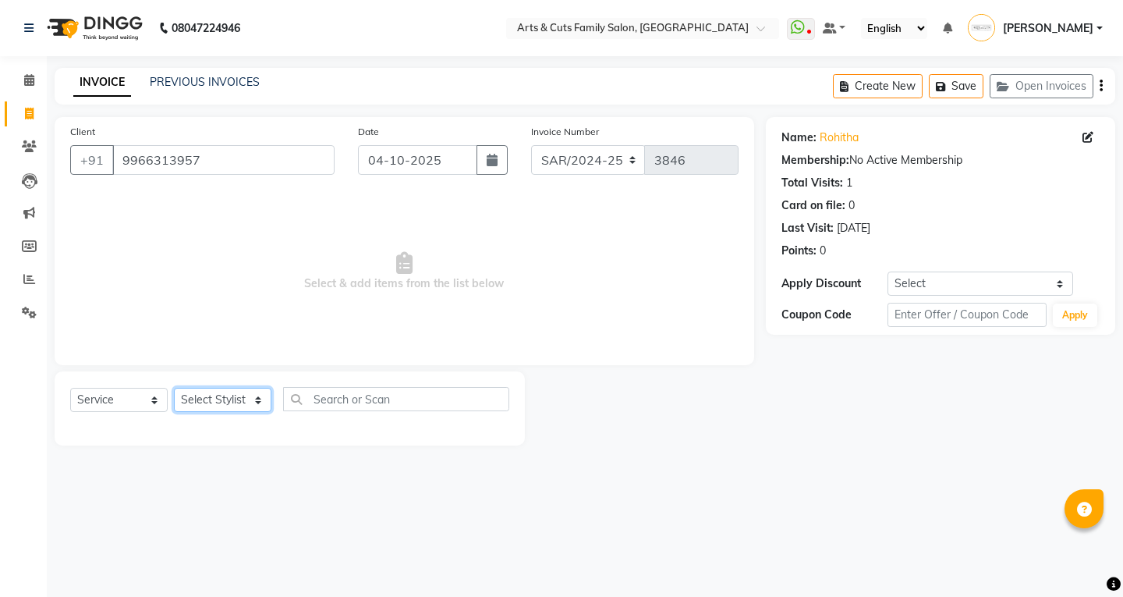
click at [233, 404] on select "Select Stylist [PERSON_NAME] Anji Ashwini [PERSON_NAME] Kishore [PERSON_NAME] […" at bounding box center [223, 400] width 98 height 24
select select "63866"
click at [174, 388] on select "Select Stylist [PERSON_NAME] Anji Ashwini [PERSON_NAME] Kishore [PERSON_NAME] […" at bounding box center [223, 400] width 98 height 24
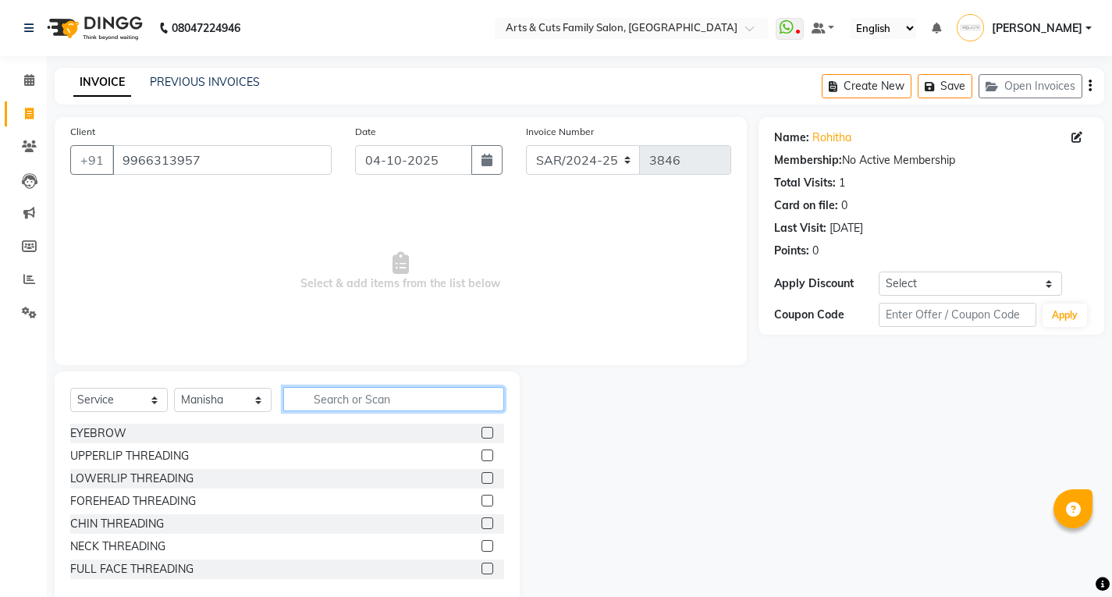
click at [327, 399] on input "text" at bounding box center [393, 399] width 221 height 24
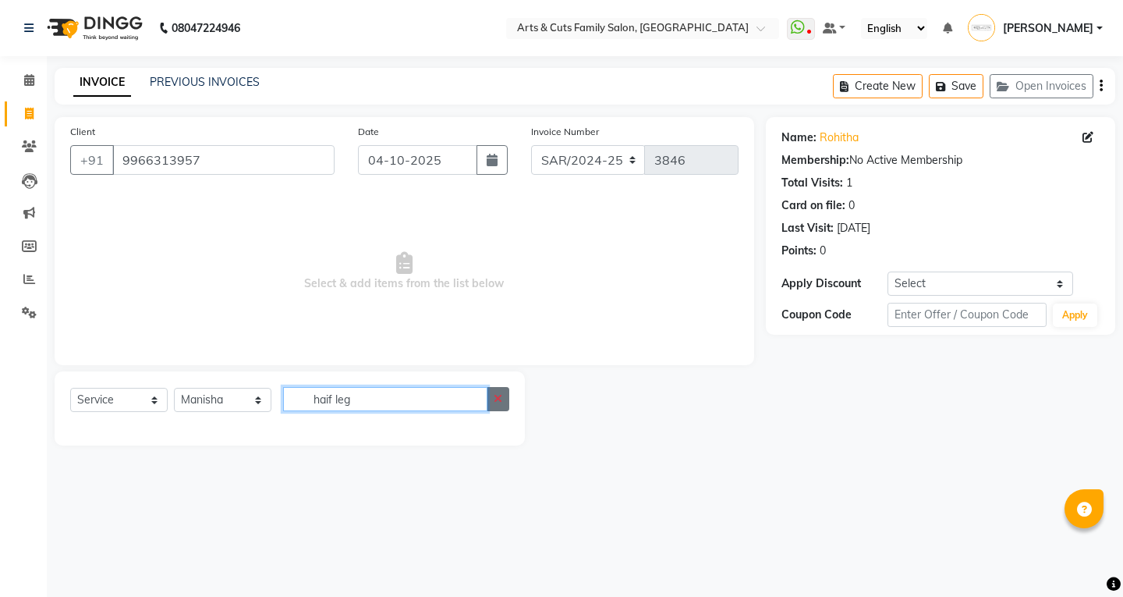
type input "haif leg"
click at [502, 404] on button "button" at bounding box center [498, 399] width 23 height 24
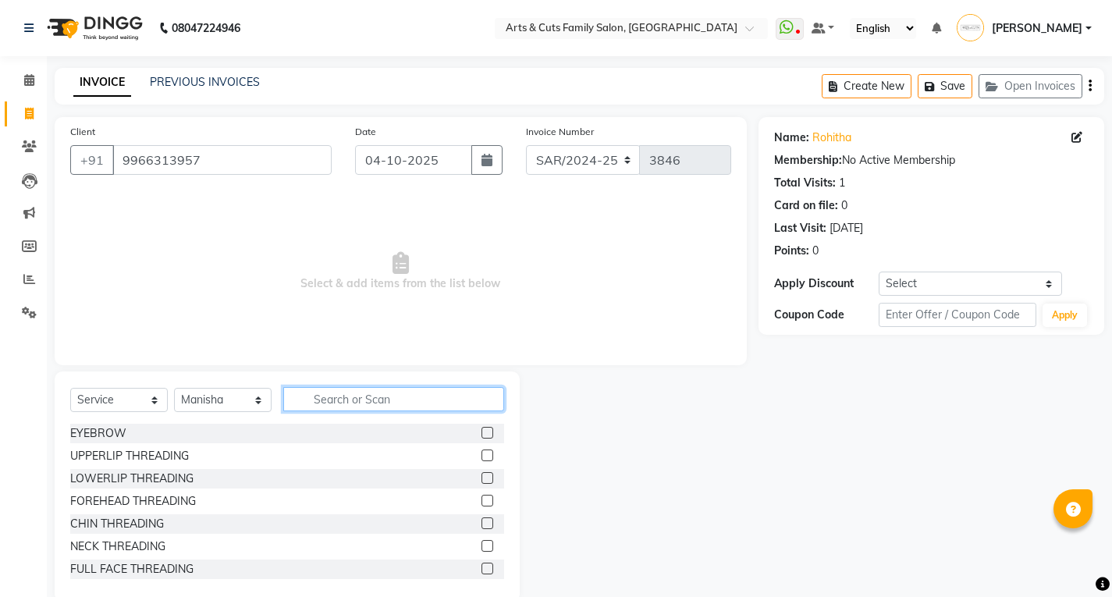
click at [502, 404] on input "text" at bounding box center [393, 399] width 221 height 24
click at [428, 394] on input "text" at bounding box center [393, 399] width 221 height 24
type input "rica"
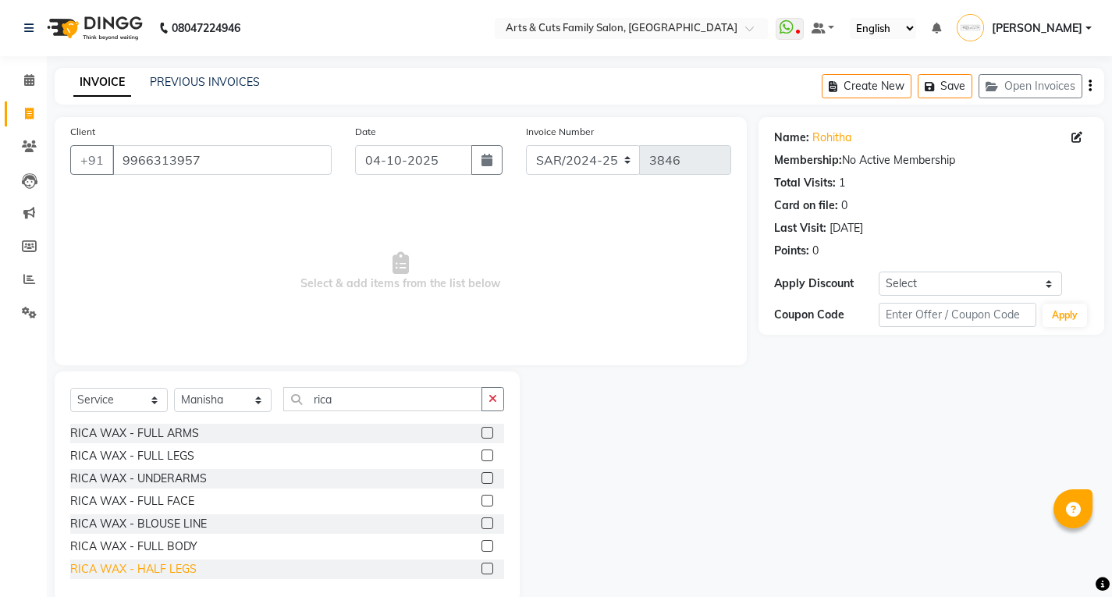
click at [80, 566] on div "RICA WAX - HALF LEGS" at bounding box center [133, 569] width 126 height 16
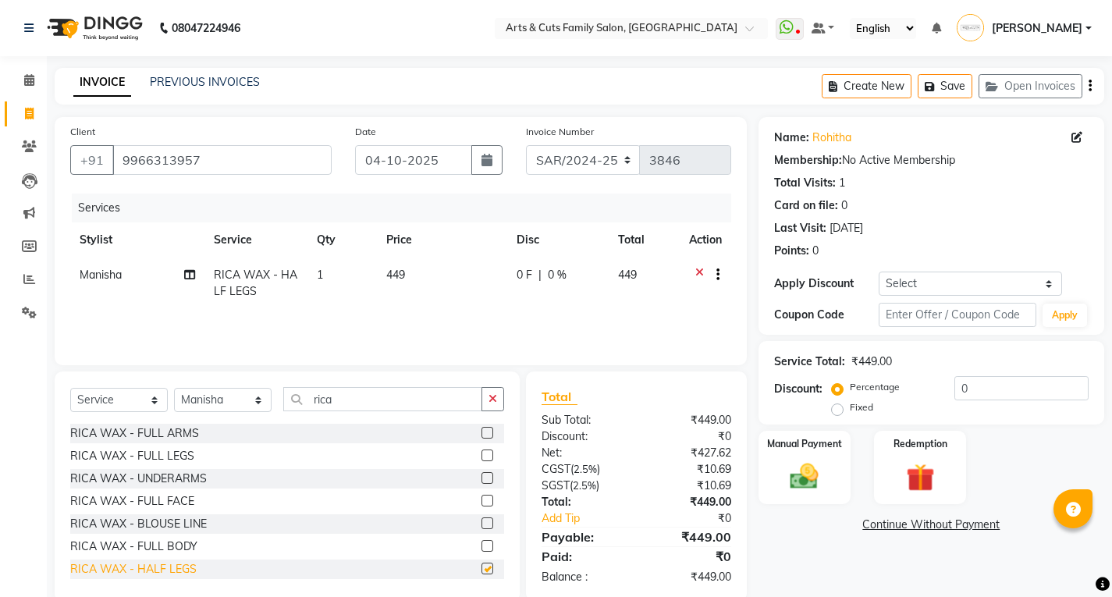
checkbox input "false"
click at [353, 404] on input "rica" at bounding box center [382, 399] width 199 height 24
type input "r"
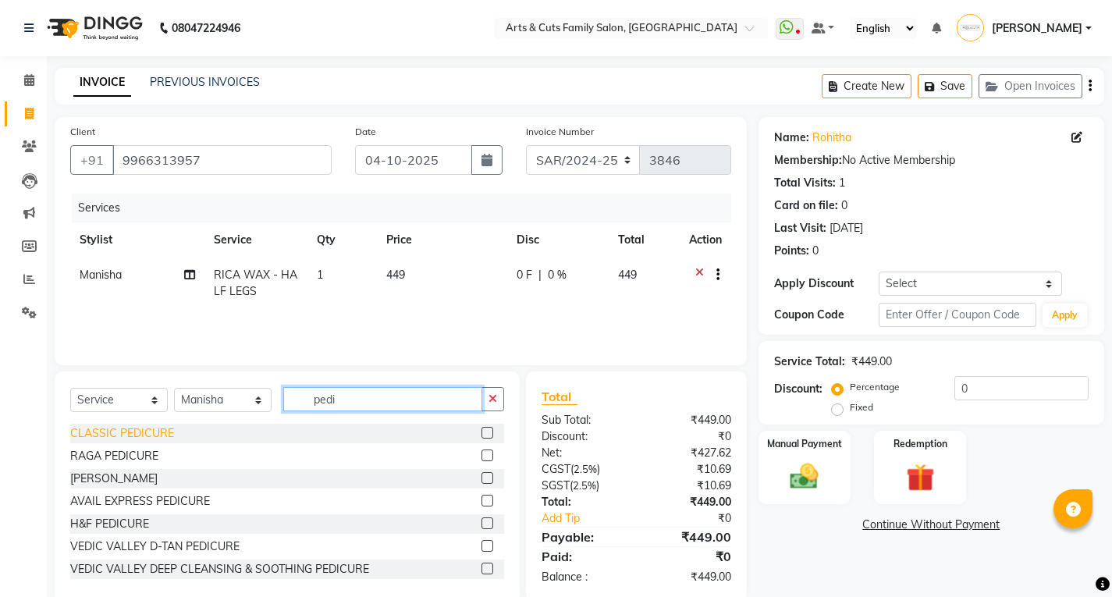
type input "pedi"
click at [147, 432] on div "CLASSIC PEDICURE" at bounding box center [122, 433] width 104 height 16
checkbox input "false"
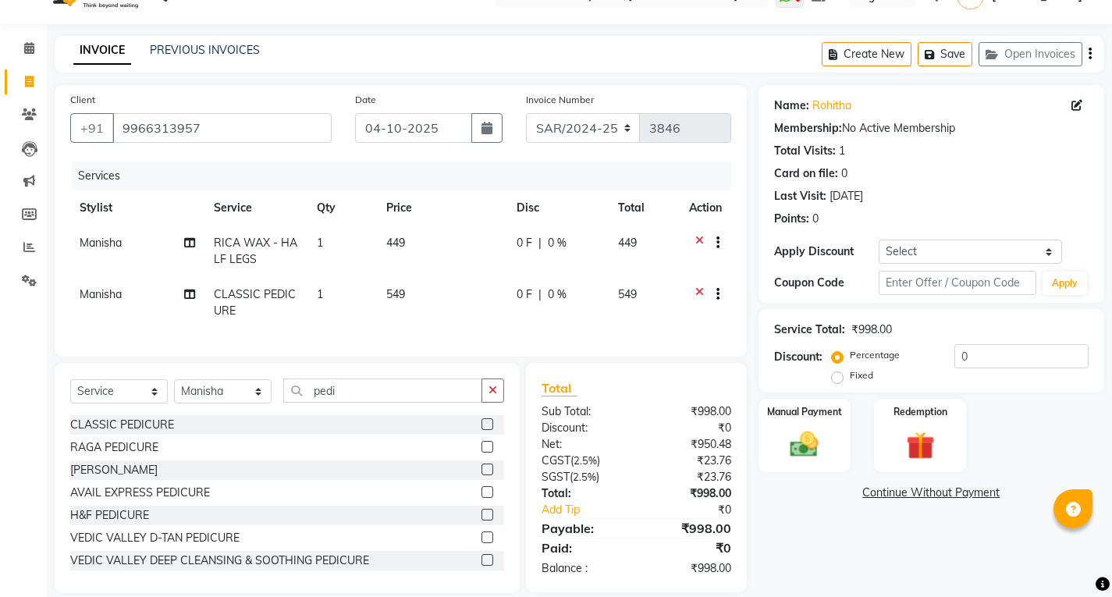
scroll to position [63, 0]
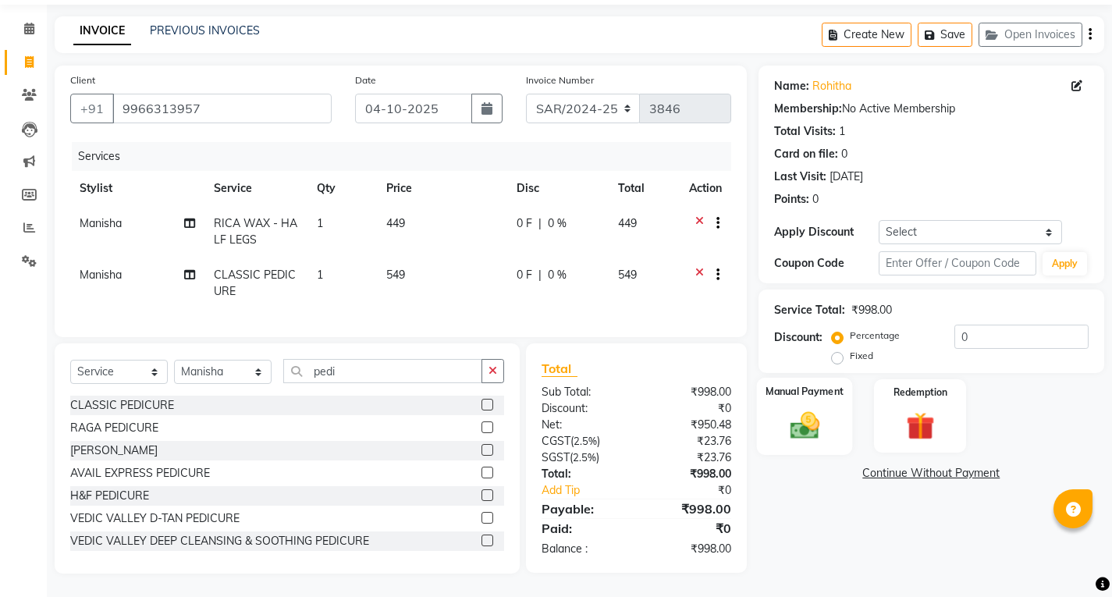
click at [809, 410] on img at bounding box center [804, 425] width 48 height 34
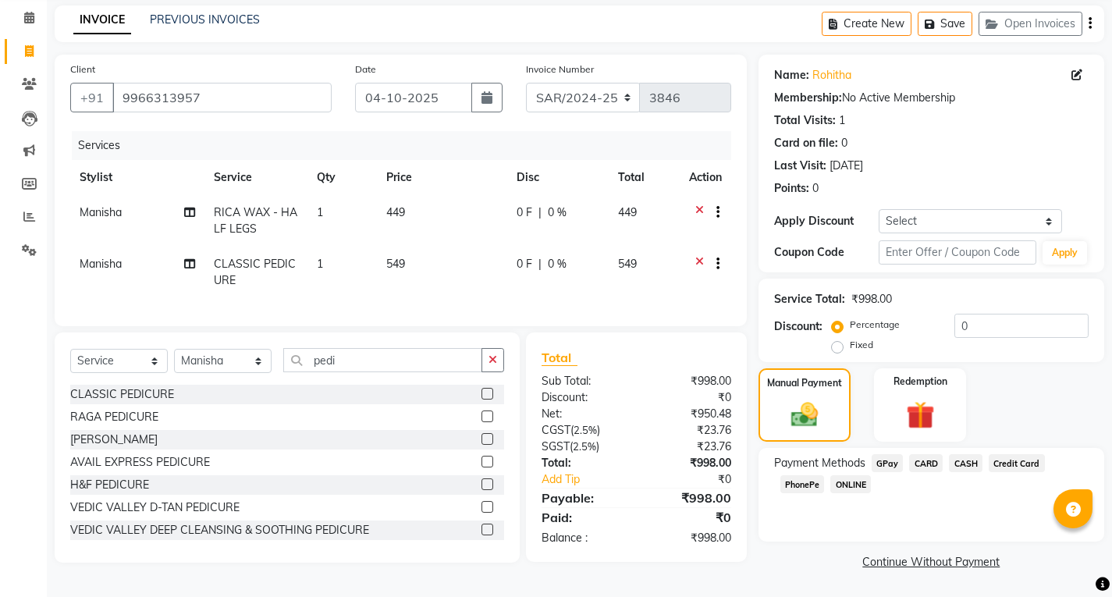
click at [887, 465] on span "GPay" at bounding box center [887, 463] width 32 height 18
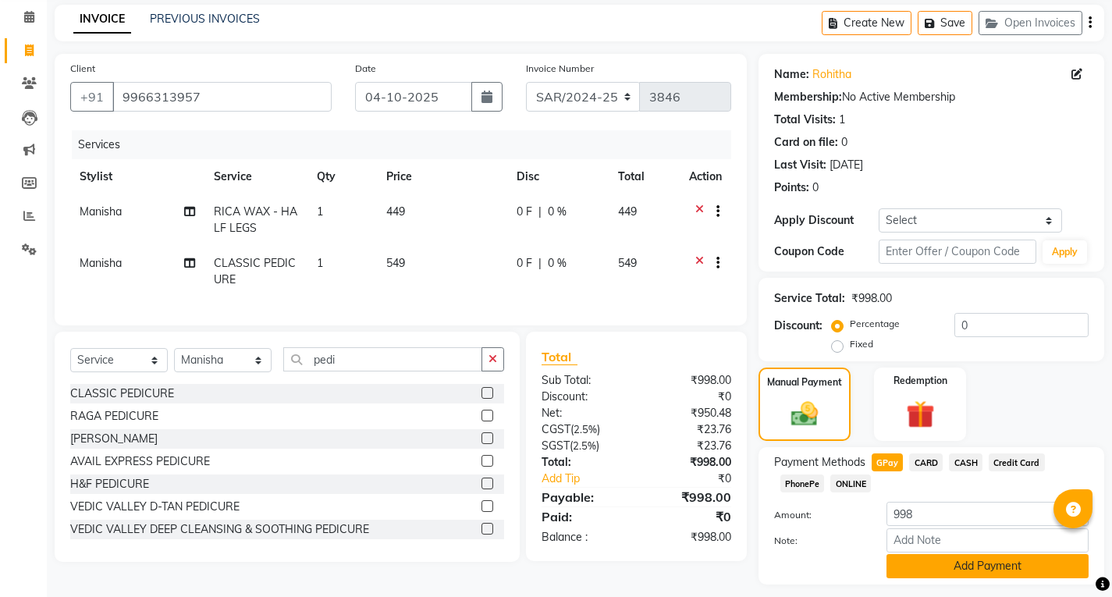
click at [961, 570] on button "Add Payment" at bounding box center [987, 566] width 202 height 24
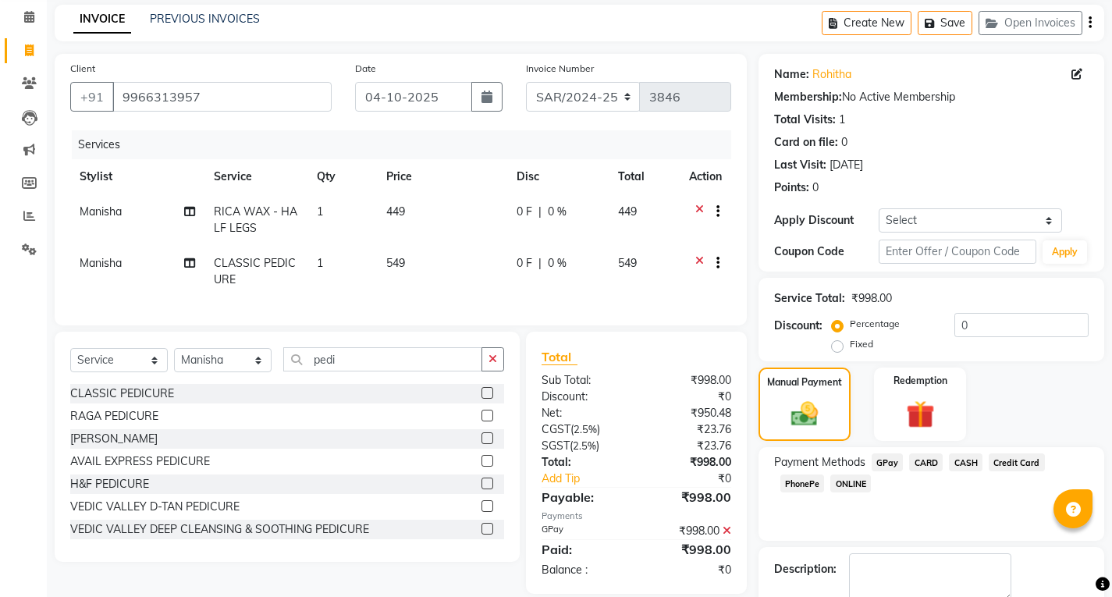
scroll to position [151, 0]
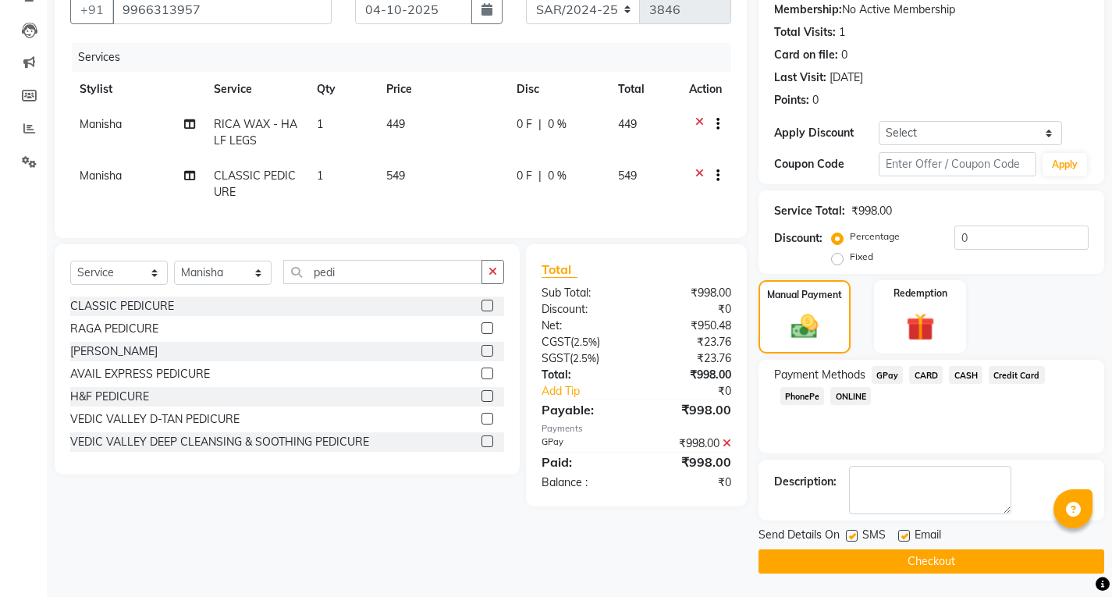
click at [902, 533] on label at bounding box center [904, 536] width 12 height 12
click at [902, 533] on input "checkbox" at bounding box center [903, 536] width 10 height 10
checkbox input "false"
click at [920, 559] on button "Checkout" at bounding box center [931, 561] width 346 height 24
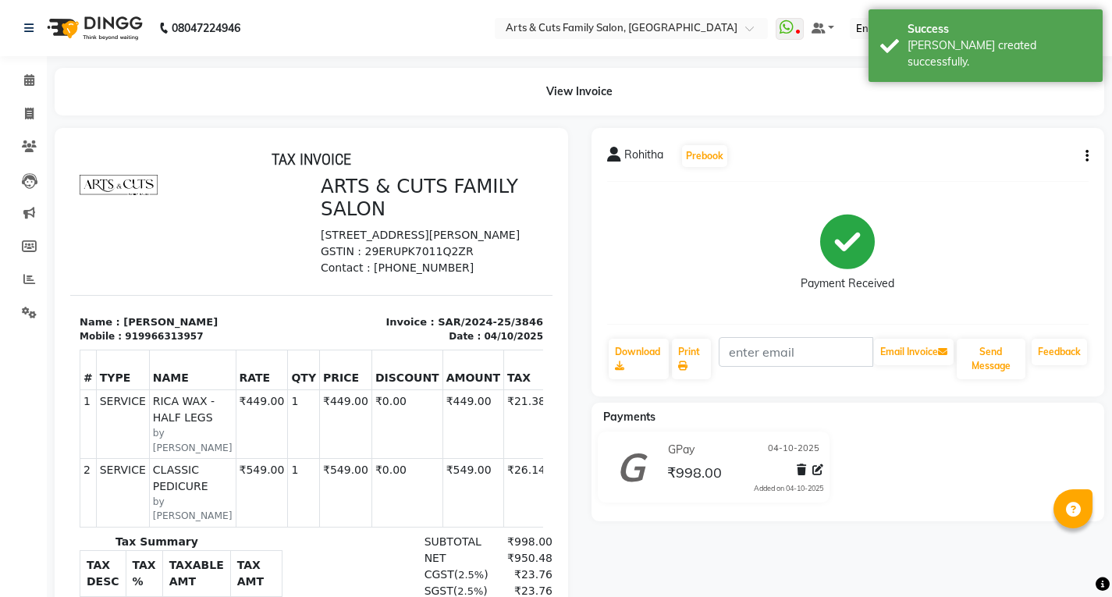
scroll to position [252, 0]
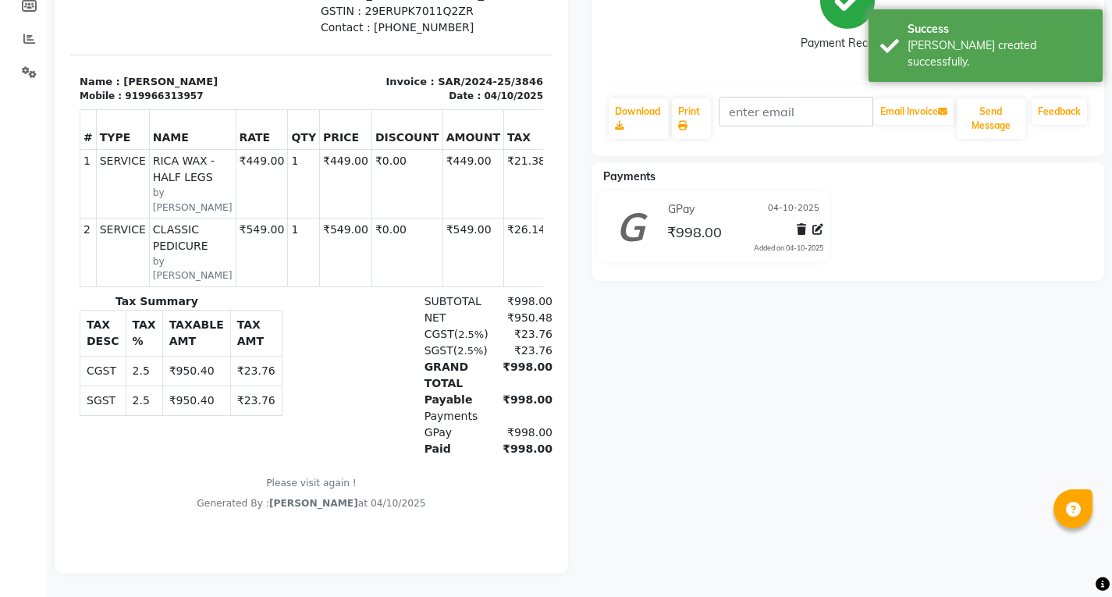
click at [669, 456] on div "Rohitha Prebook Payment Received Download Print Email Invoice Send Message Feed…" at bounding box center [848, 231] width 537 height 686
click at [719, 481] on div "Rohitha Prebook Payment Received Download Print Email Invoice Send Message Feed…" at bounding box center [848, 231] width 537 height 686
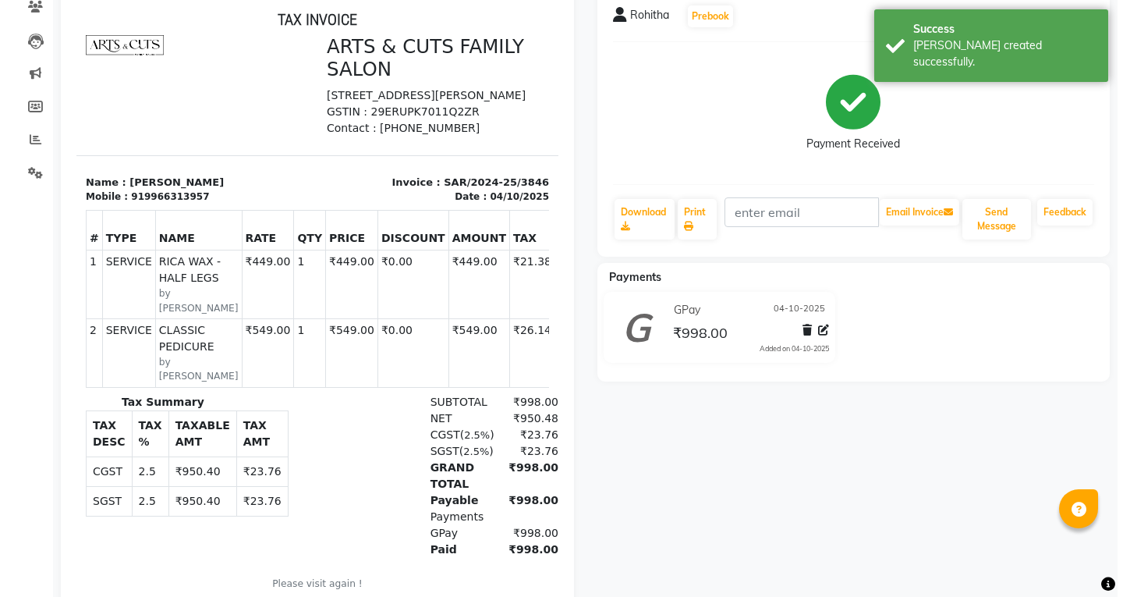
scroll to position [0, 0]
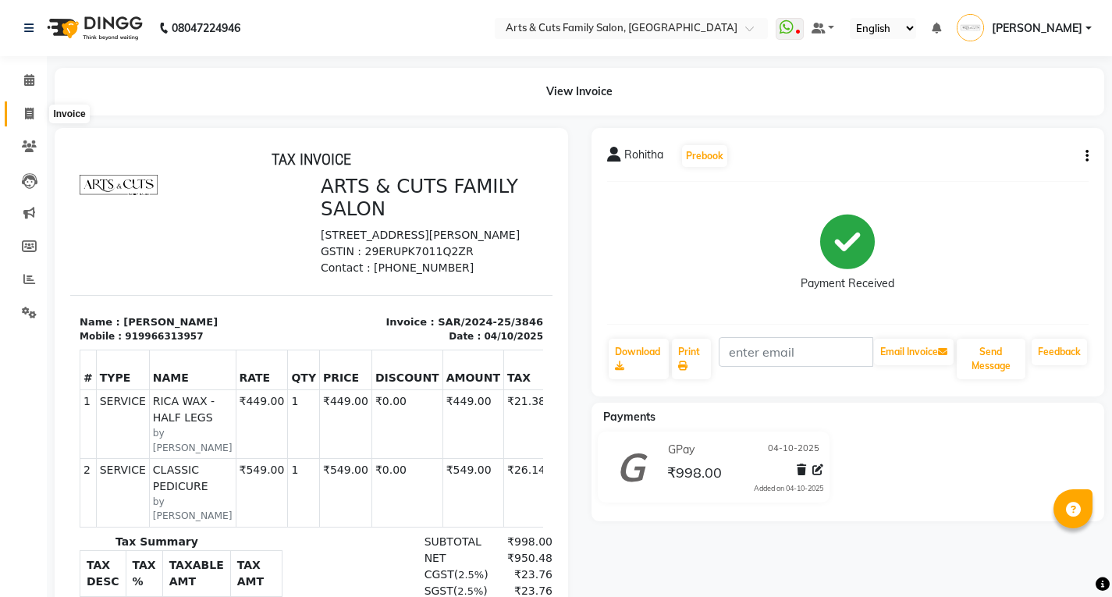
click at [34, 116] on span at bounding box center [29, 114] width 27 height 18
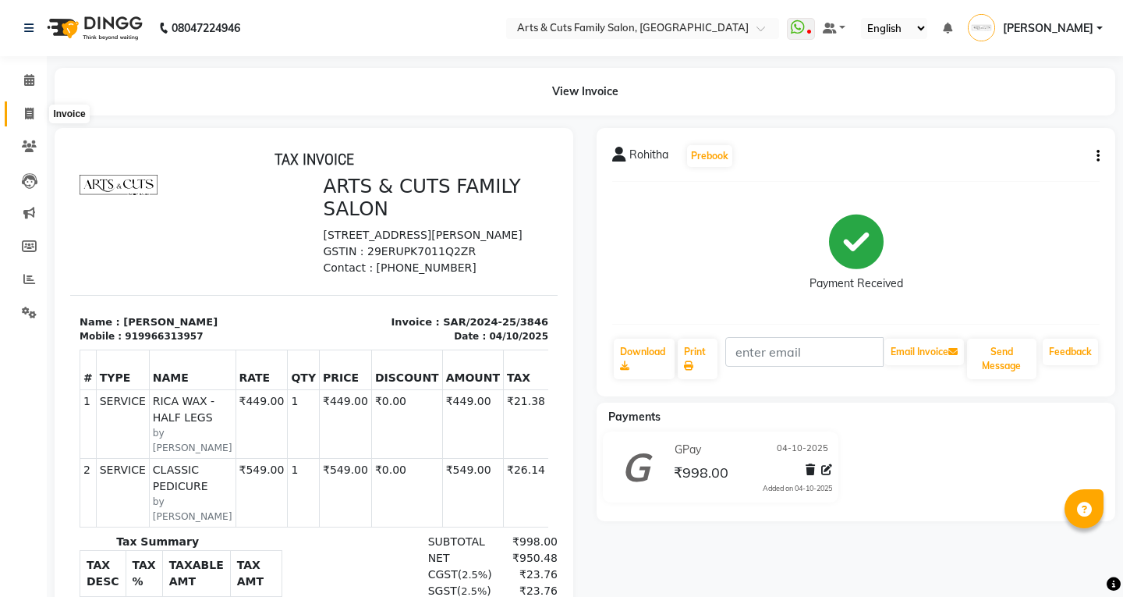
select select "service"
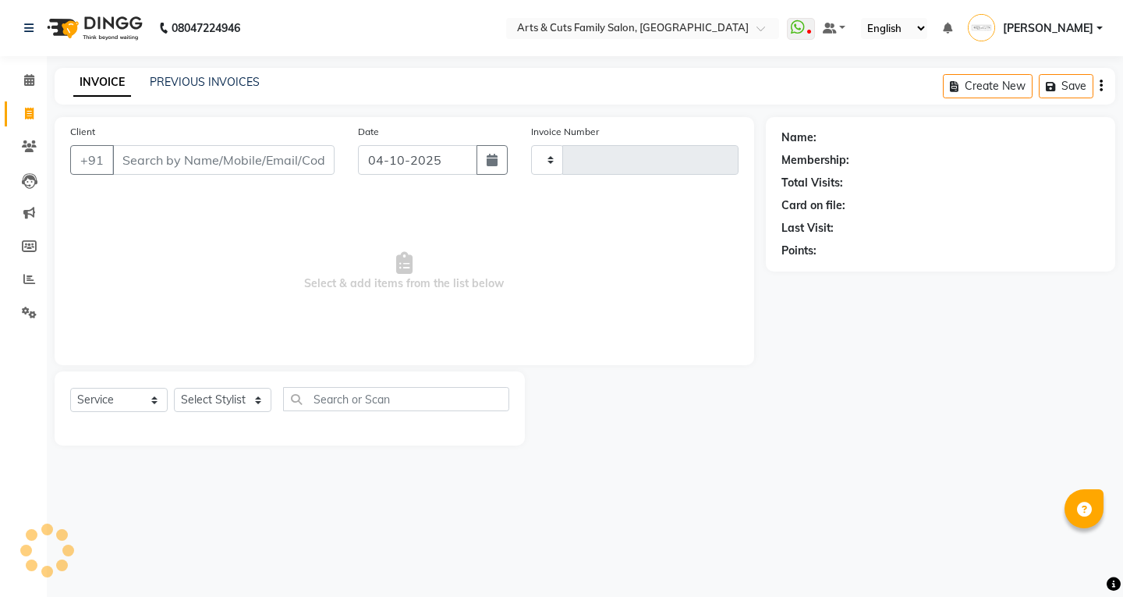
type input "3847"
select select "7513"
drag, startPoint x: 179, startPoint y: 236, endPoint x: 179, endPoint y: 226, distance: 10.1
click at [179, 231] on span "Select & add items from the list below" at bounding box center [404, 271] width 669 height 156
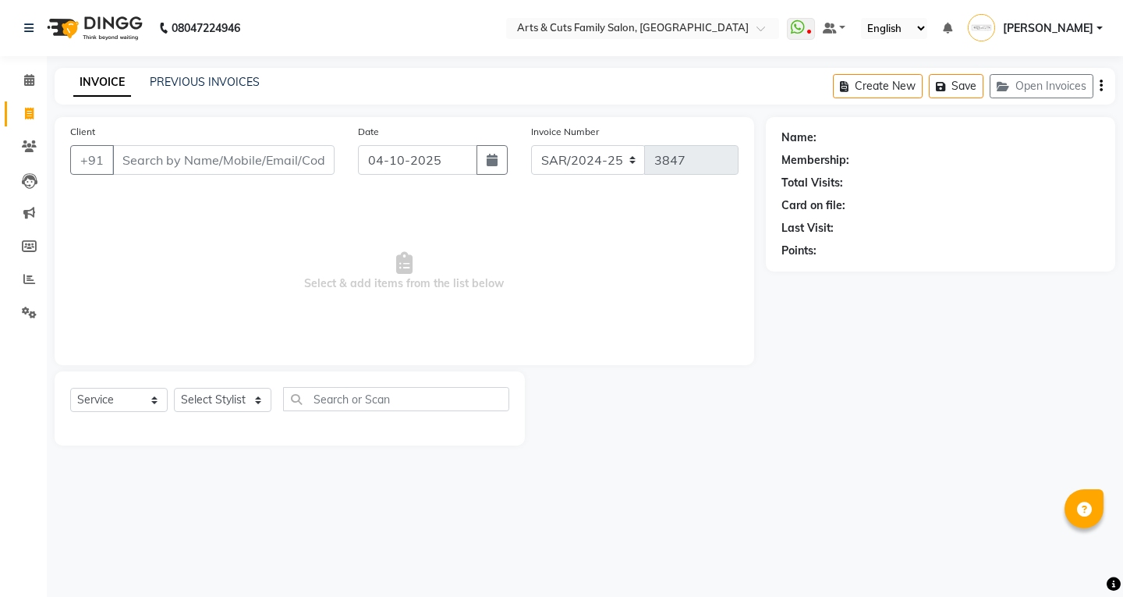
drag, startPoint x: 179, startPoint y: 226, endPoint x: 172, endPoint y: 208, distance: 20.3
click at [174, 211] on span "Select & add items from the list below" at bounding box center [404, 271] width 669 height 156
click at [258, 146] on input "Client" at bounding box center [223, 160] width 222 height 30
type input "6364017462"
click at [272, 170] on button "Add Client" at bounding box center [294, 160] width 80 height 30
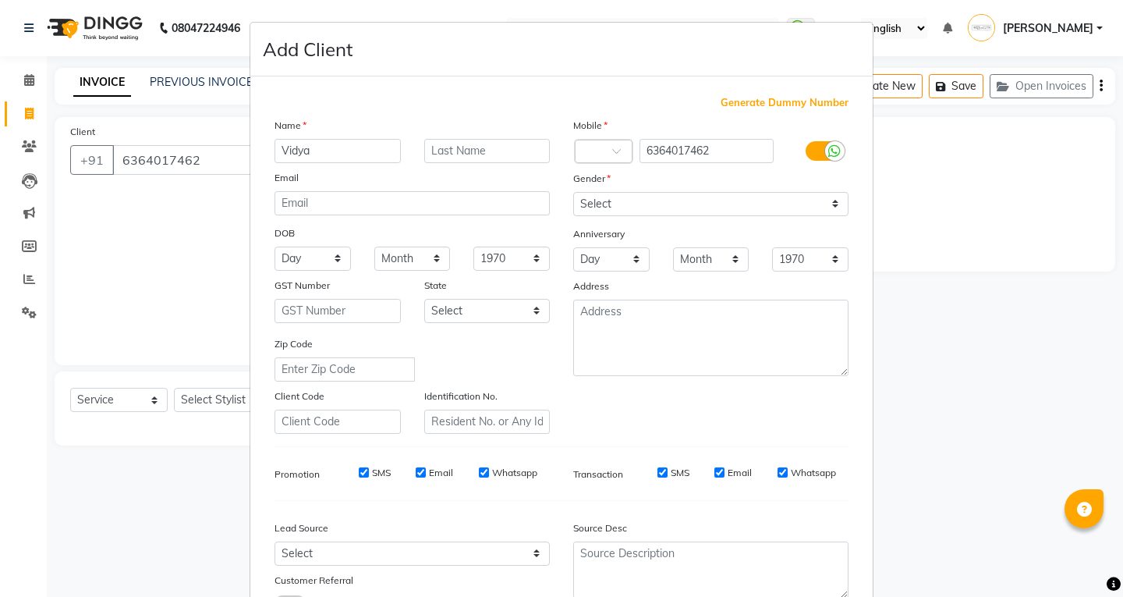
type input "Vidya"
click at [602, 198] on select "Select [DEMOGRAPHIC_DATA] [DEMOGRAPHIC_DATA] Other Prefer Not To Say" at bounding box center [710, 204] width 275 height 24
select select "[DEMOGRAPHIC_DATA]"
click at [573, 192] on select "Select [DEMOGRAPHIC_DATA] [DEMOGRAPHIC_DATA] Other Prefer Not To Say" at bounding box center [710, 204] width 275 height 24
click at [603, 149] on div at bounding box center [604, 152] width 56 height 16
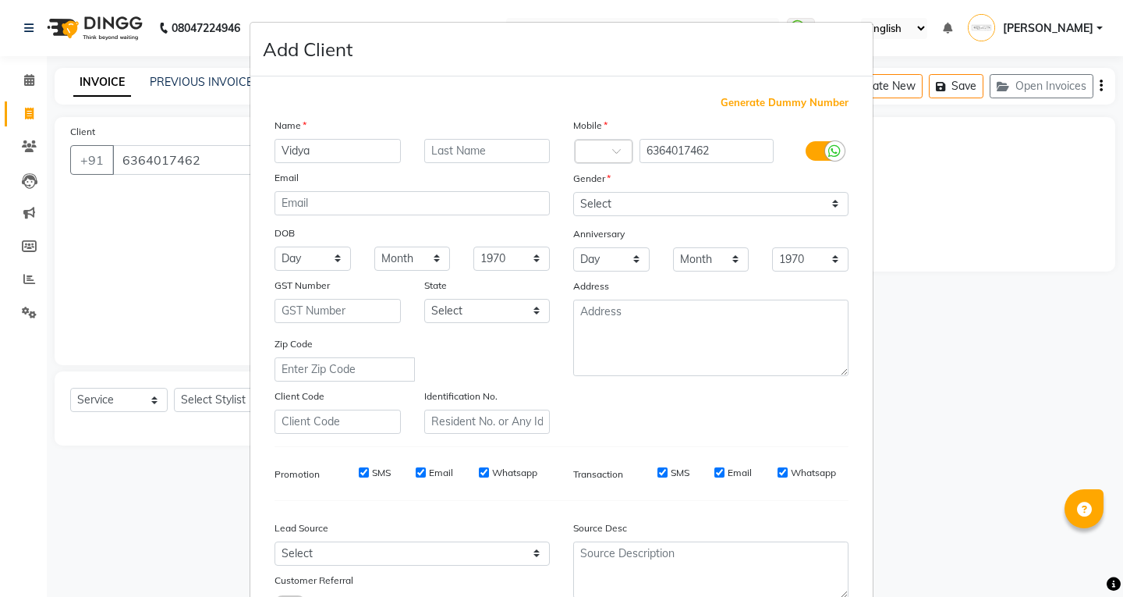
drag, startPoint x: 939, startPoint y: 307, endPoint x: 931, endPoint y: 321, distance: 16.1
click at [938, 307] on ngb-modal-window "Add Client Generate Dummy Number Name Vidya Email DOB Day 01 02 03 04 05 06 07 …" at bounding box center [561, 298] width 1123 height 597
click at [988, 303] on ngb-modal-window "Add Client Generate Dummy Number Name Vidya Email DOB Day 01 02 03 04 05 06 07 …" at bounding box center [561, 298] width 1123 height 597
click at [989, 265] on ngb-modal-window "Add Client Generate Dummy Number Name Vidya Email DOB Day 01 02 03 04 05 06 07 …" at bounding box center [561, 298] width 1123 height 597
click at [982, 267] on ngb-modal-window "Add Client Generate Dummy Number Name Vidya Email DOB Day 01 02 03 04 05 06 07 …" at bounding box center [561, 298] width 1123 height 597
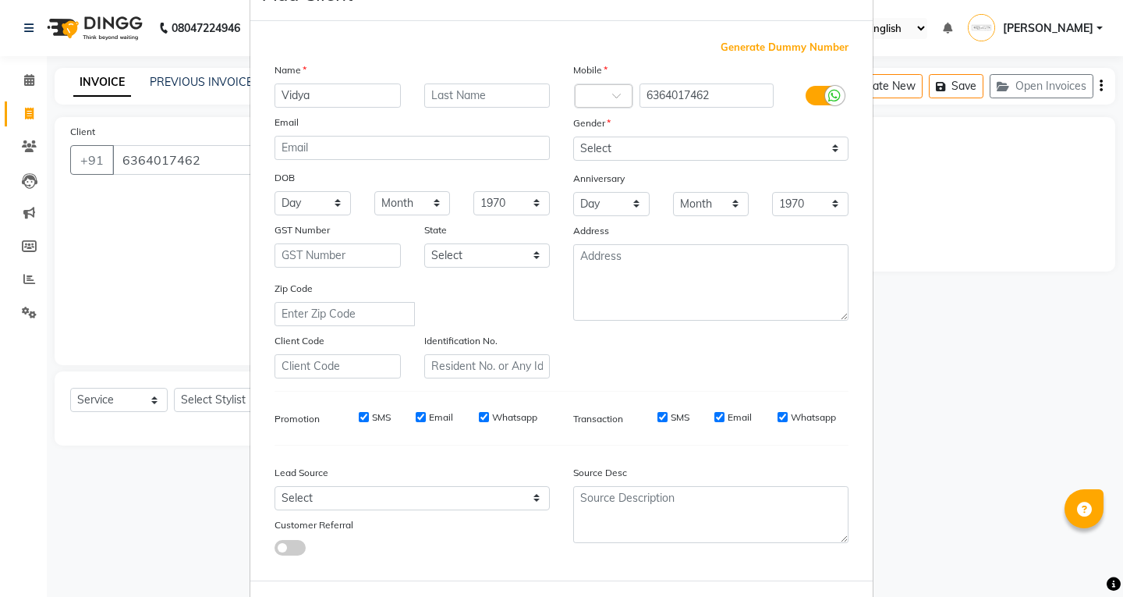
scroll to position [123, 0]
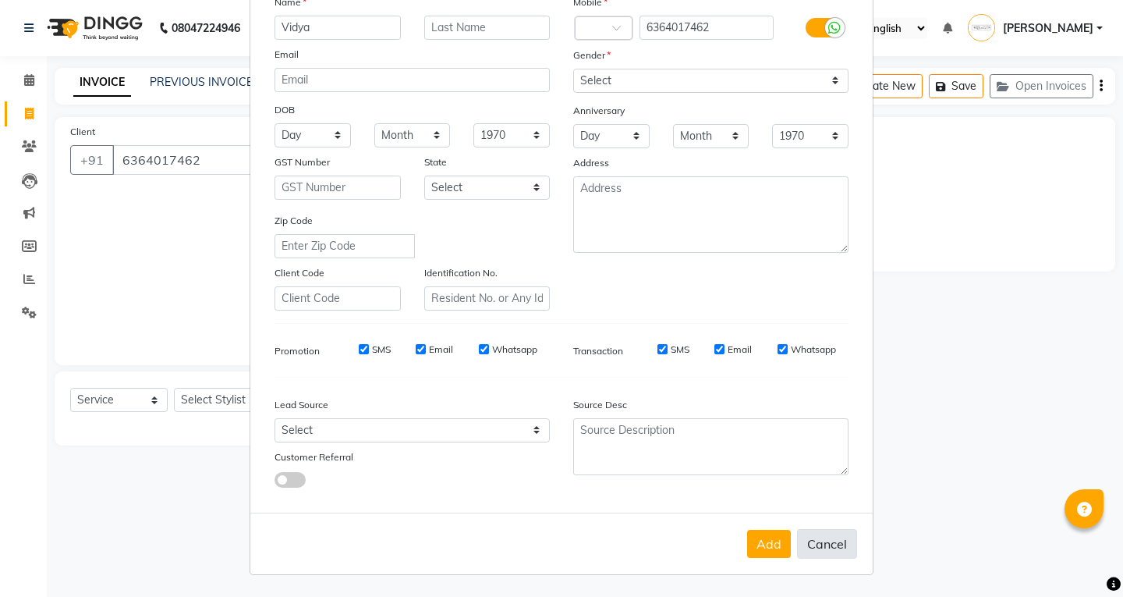
click at [804, 541] on button "Cancel" at bounding box center [827, 544] width 60 height 30
select select
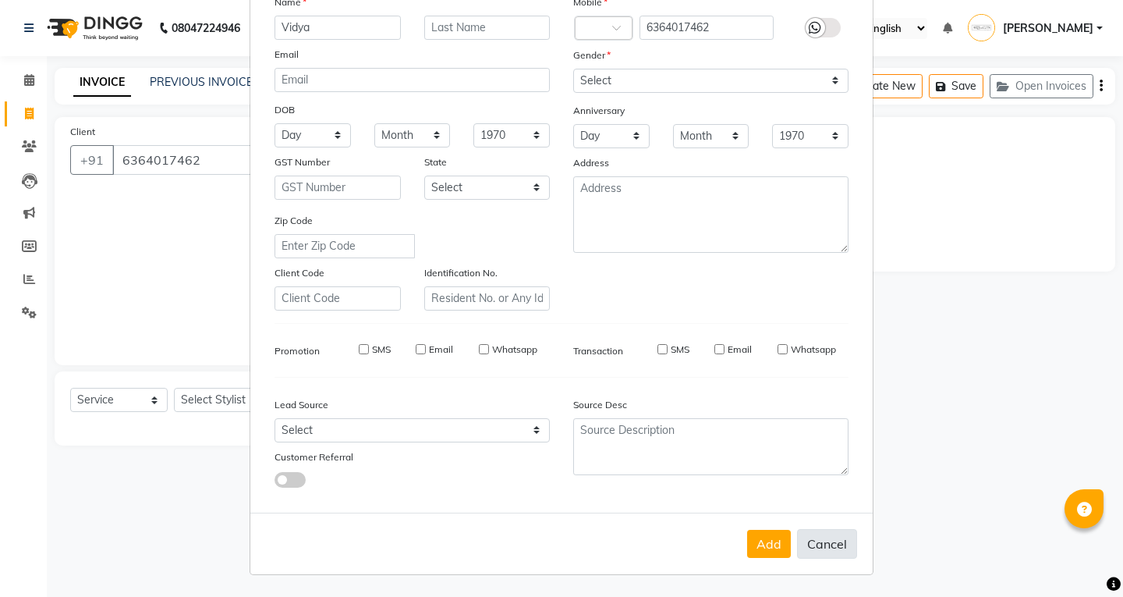
select select
checkbox input "false"
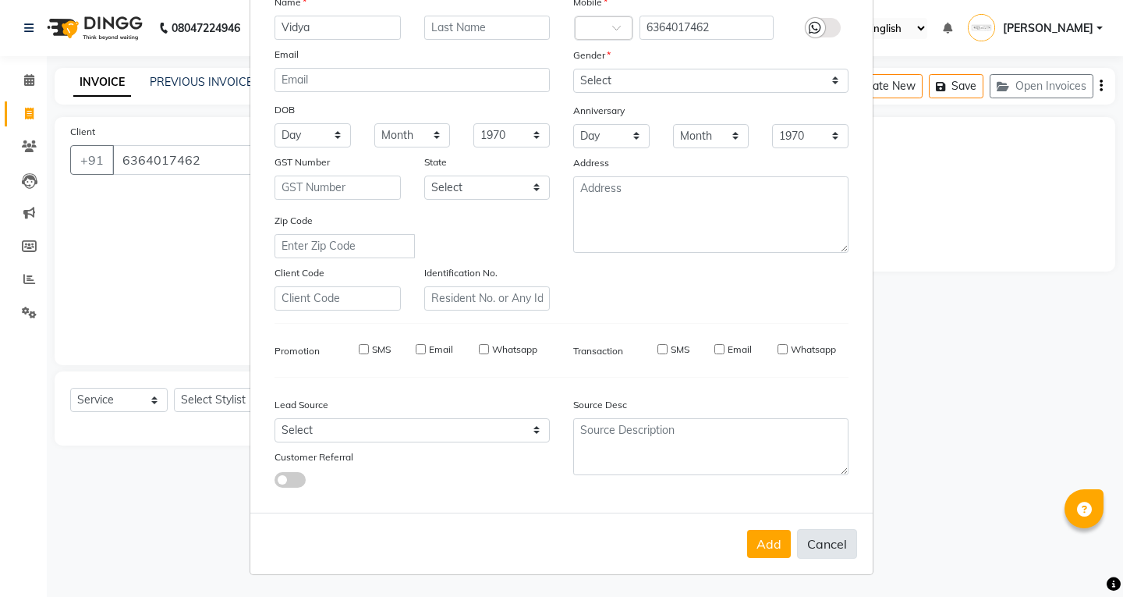
checkbox input "false"
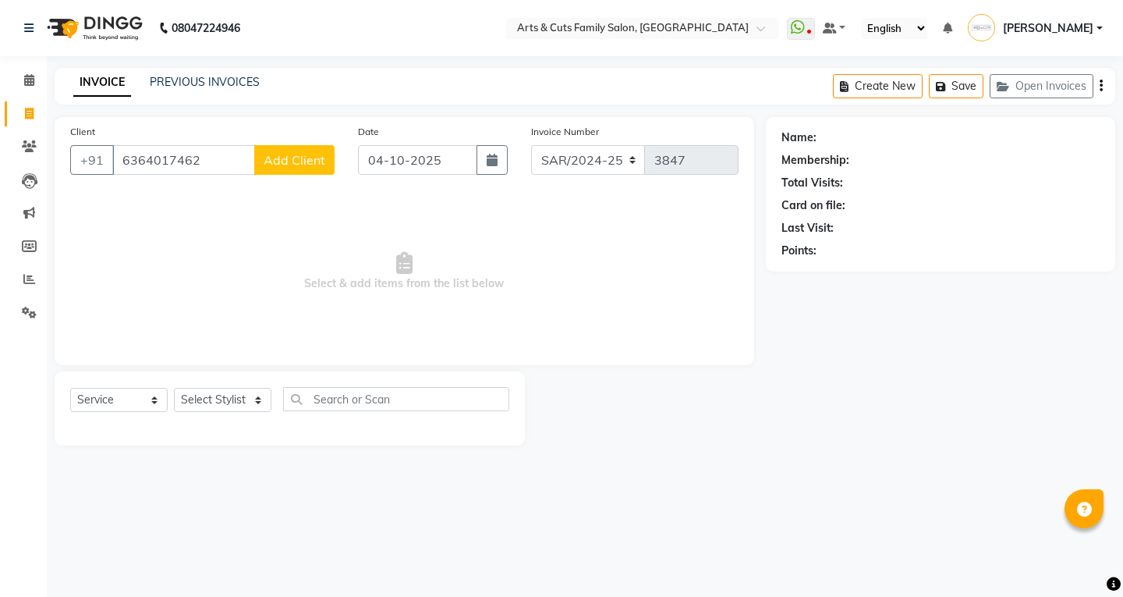
click at [13, 103] on link "Invoice" at bounding box center [23, 114] width 37 height 26
select select "service"
